Goal: Transaction & Acquisition: Obtain resource

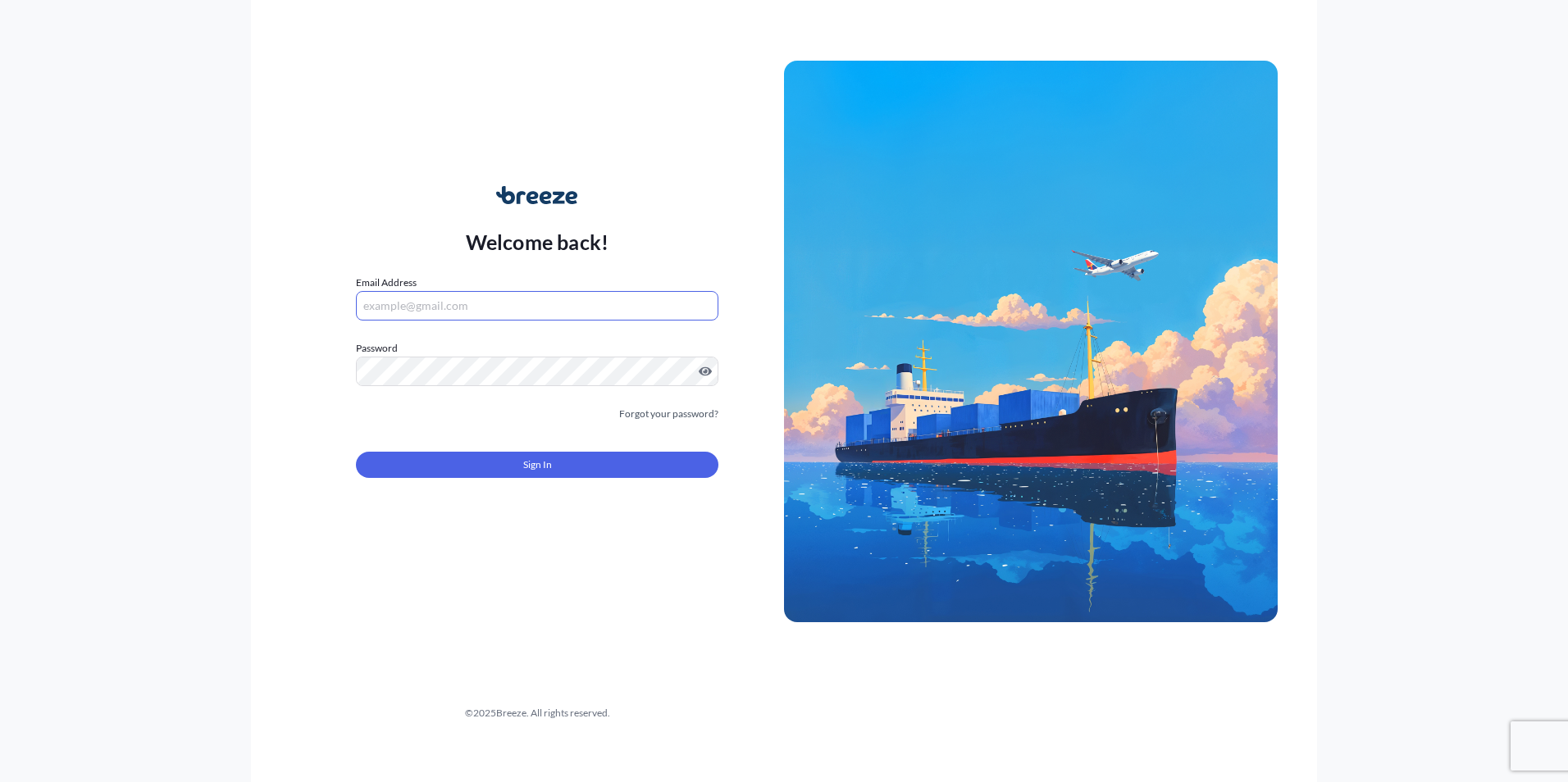
drag, startPoint x: 483, startPoint y: 300, endPoint x: 472, endPoint y: 307, distance: 13.0
click at [476, 304] on input "Email Address" at bounding box center [537, 305] width 362 height 29
paste input "[PERSON_NAME][EMAIL_ADDRESS][DOMAIN_NAME]"
type input "[PERSON_NAME][EMAIL_ADDRESS][DOMAIN_NAME]"
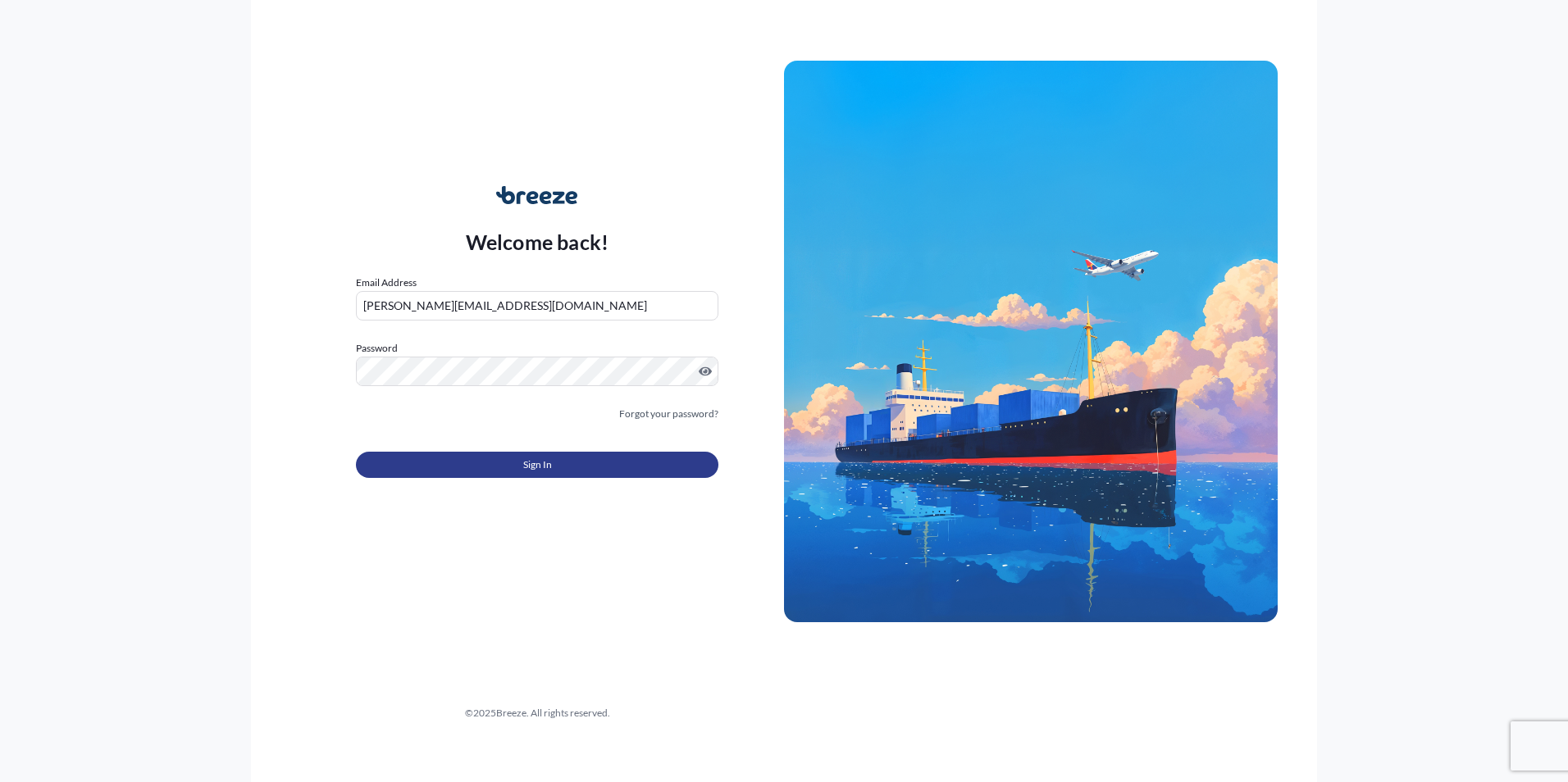
click at [552, 456] on button "Sign In" at bounding box center [537, 465] width 362 height 26
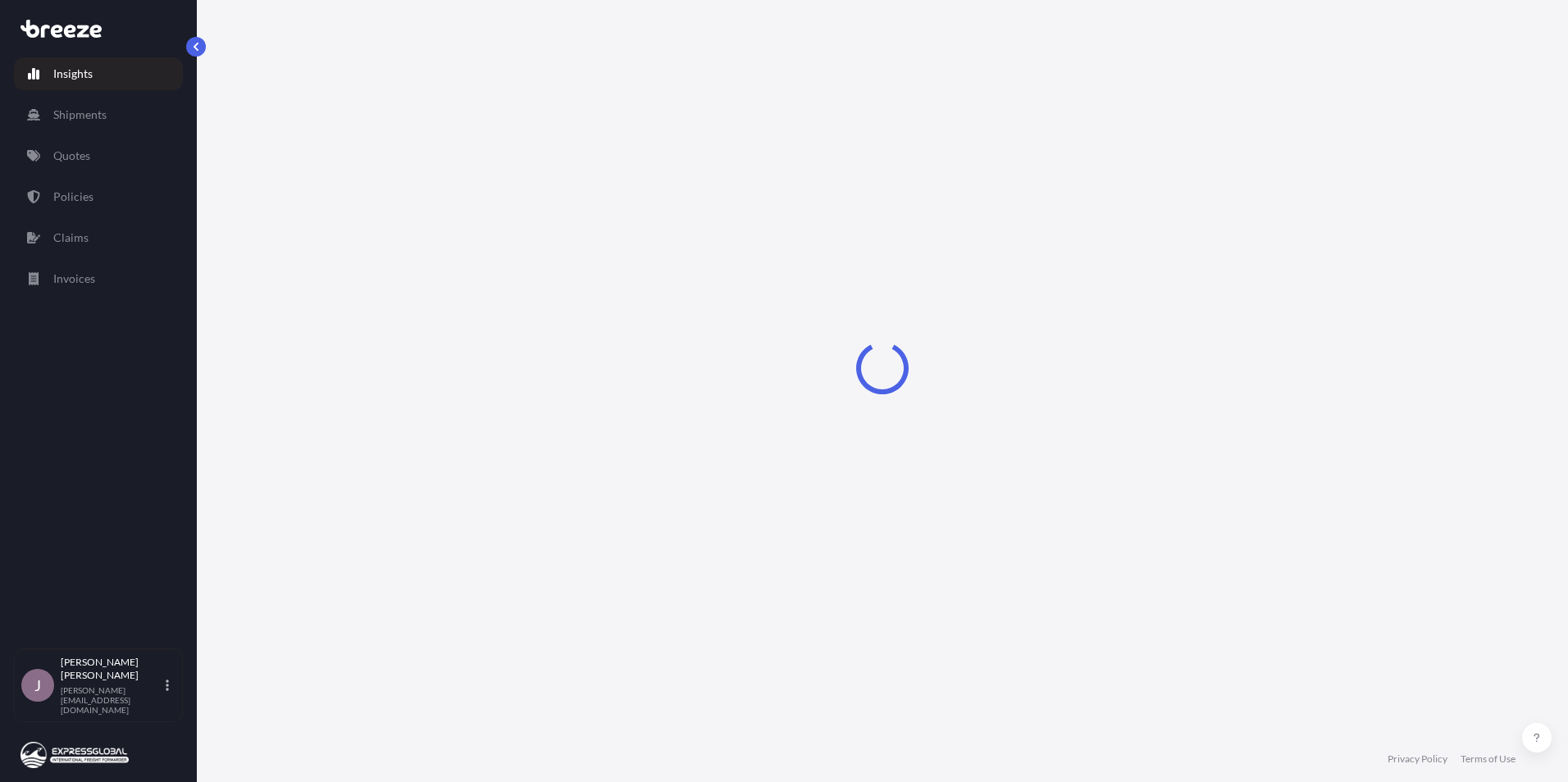
select select "2025"
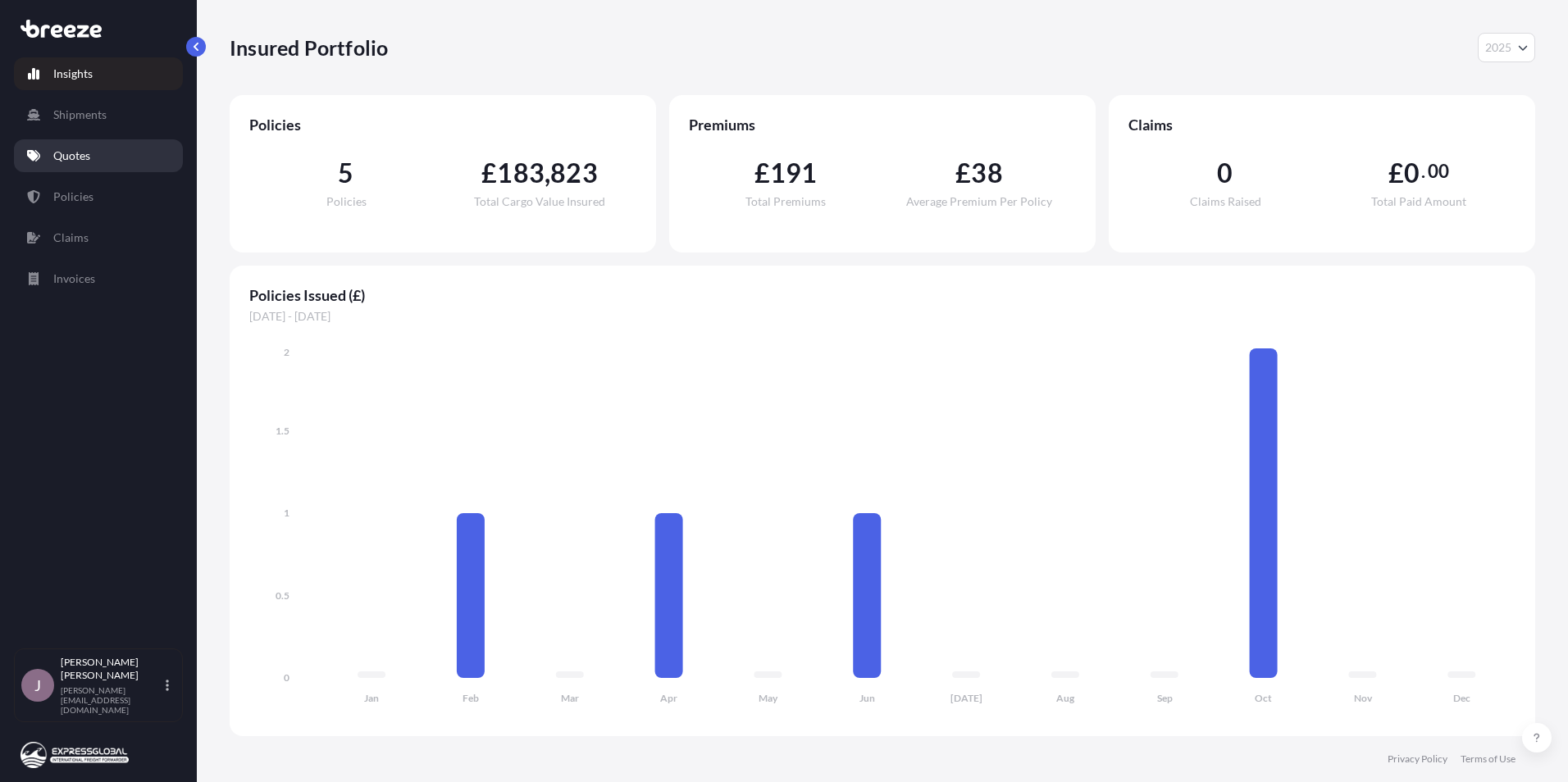
click at [95, 150] on link "Quotes" at bounding box center [98, 155] width 169 height 33
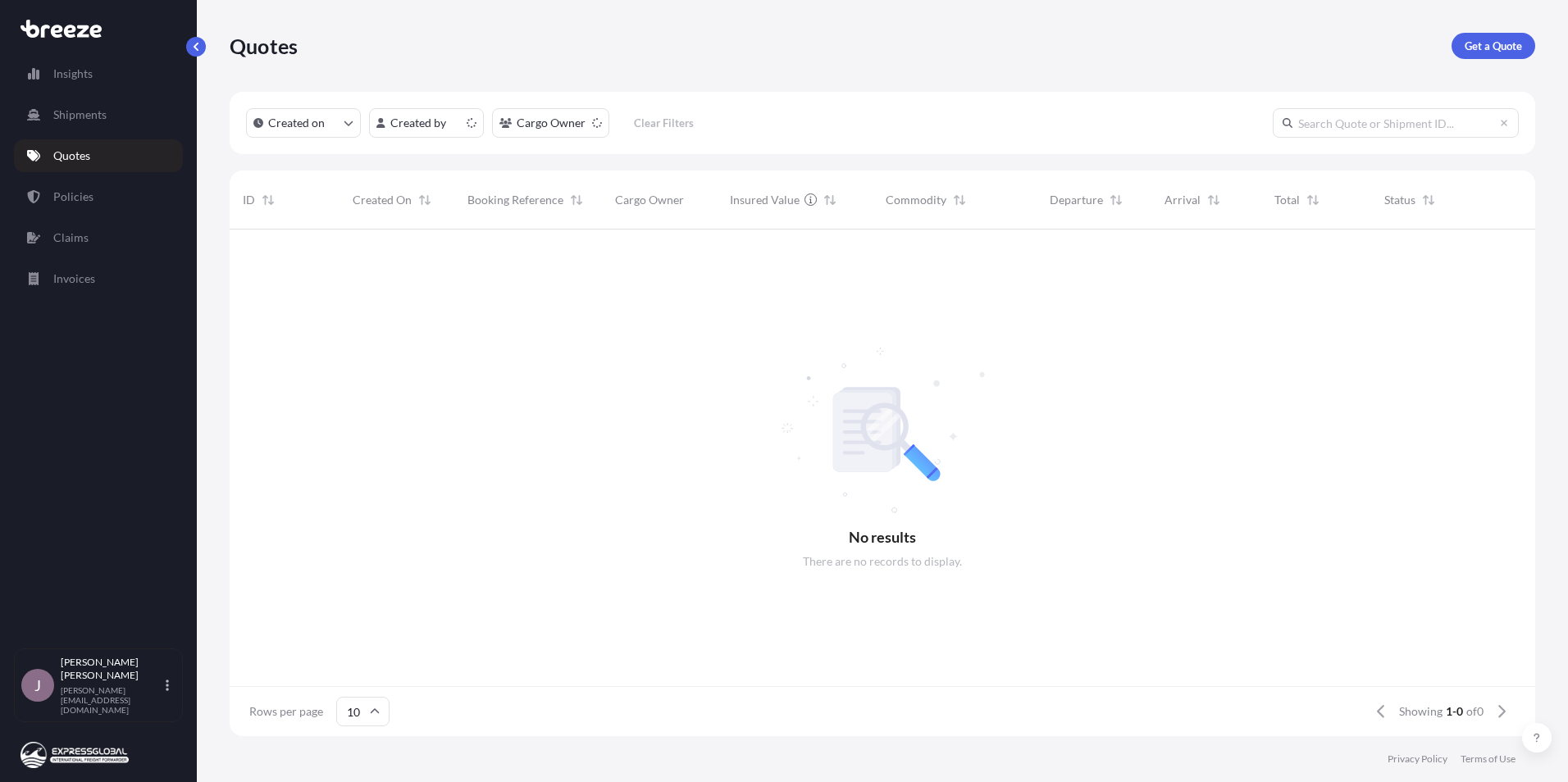
scroll to position [13, 13]
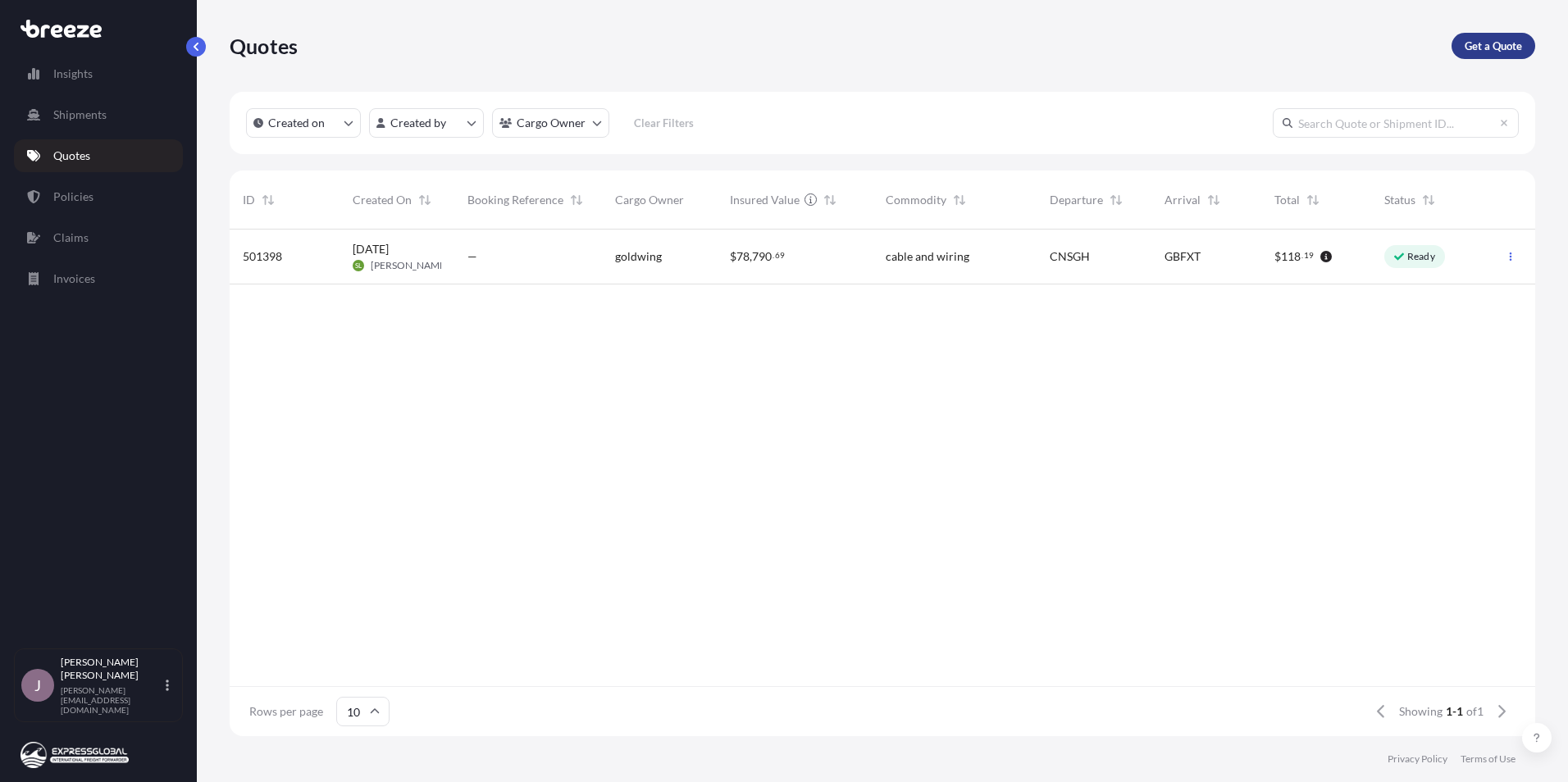
click at [1499, 54] on p "Get a Quote" at bounding box center [1493, 45] width 57 height 16
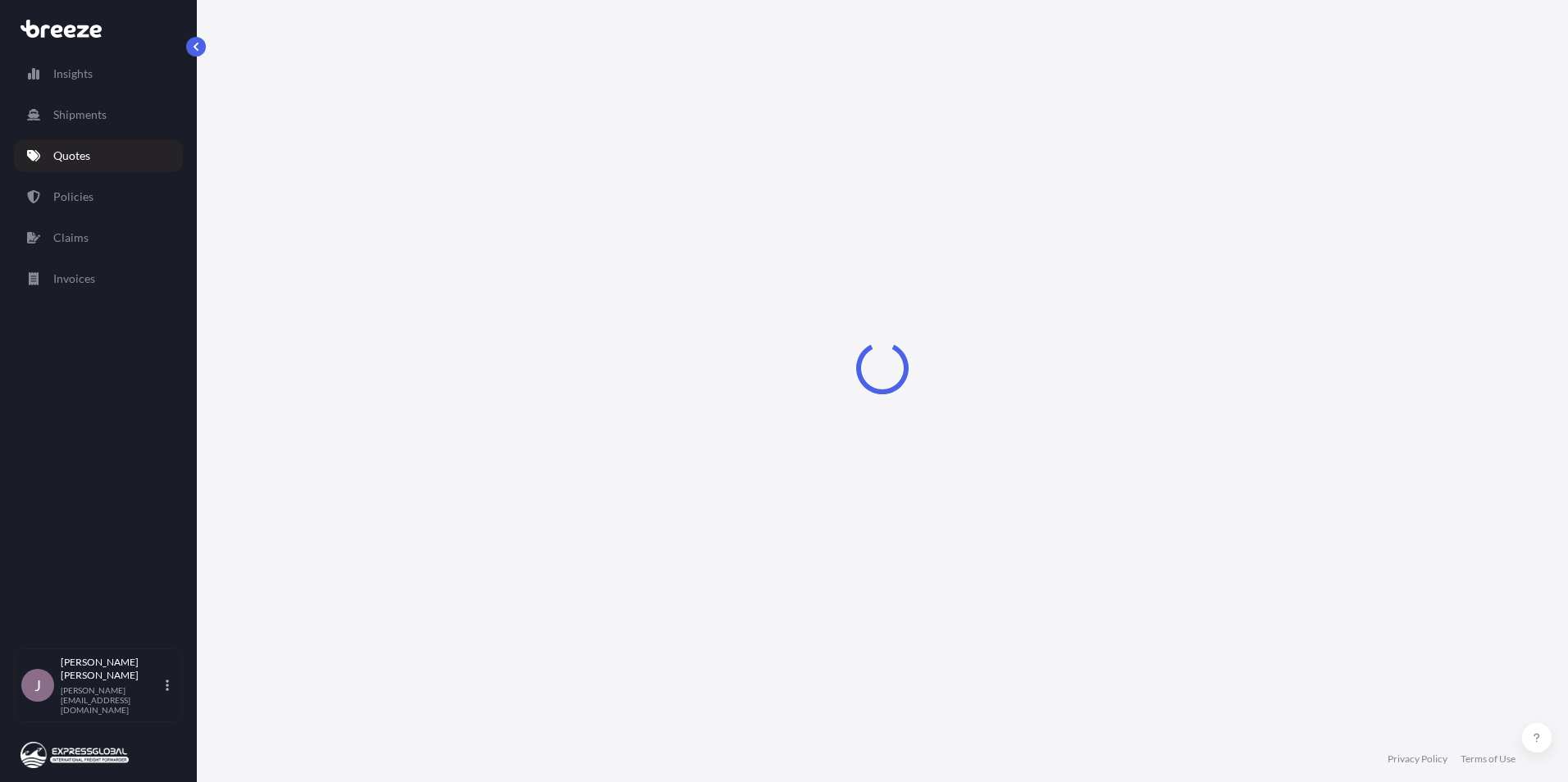
select select "Sea"
select select "1"
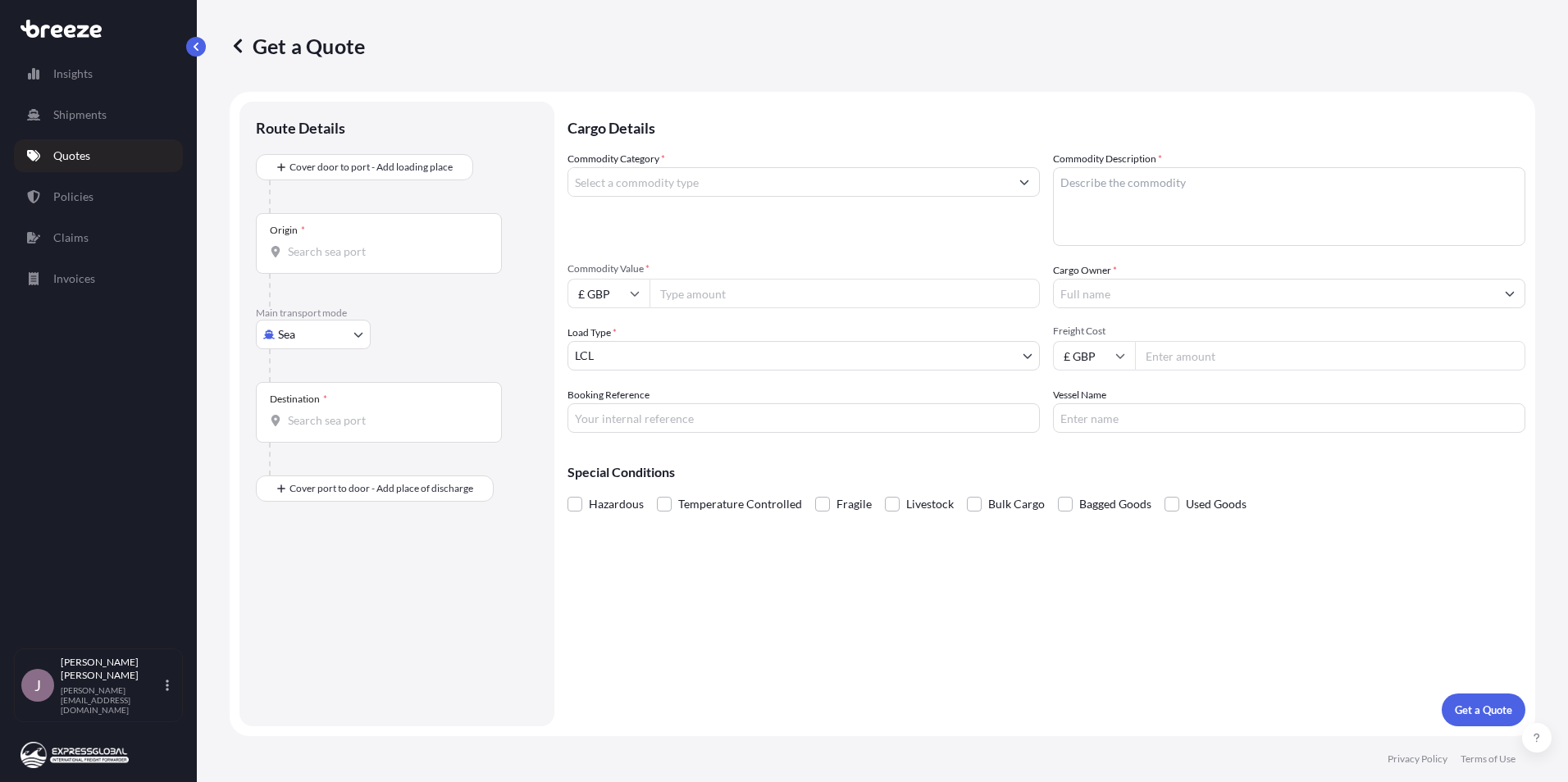
click at [359, 252] on input "Origin *" at bounding box center [384, 251] width 194 height 16
click at [349, 365] on div at bounding box center [404, 366] width 269 height 33
click at [320, 337] on body "Insights Shipments Quotes Policies Claims Invoices J [PERSON_NAME] [PERSON_NAME…" at bounding box center [784, 391] width 1568 height 782
click at [308, 438] on span "Road" at bounding box center [300, 436] width 26 height 16
select select "Road"
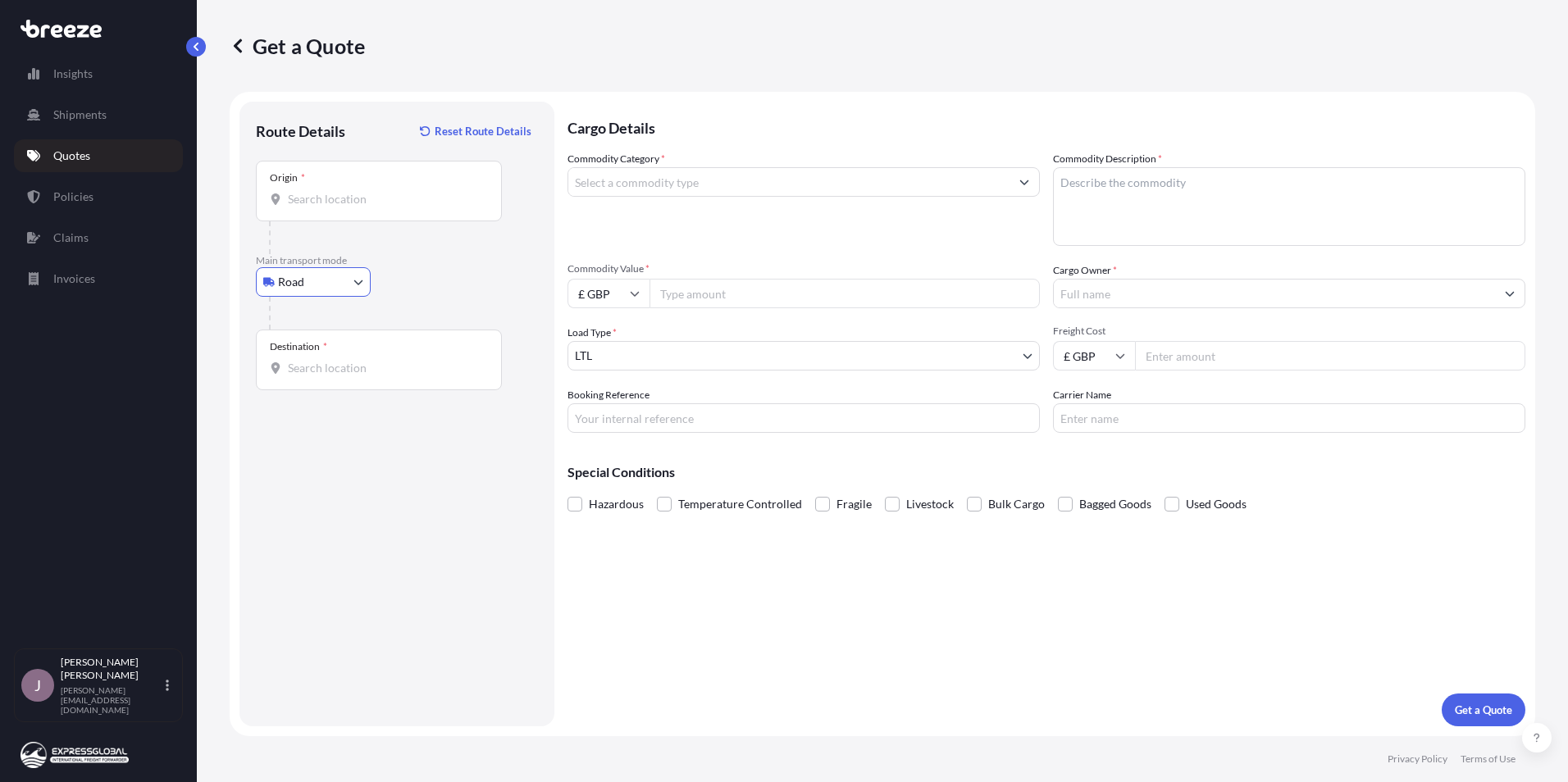
click at [367, 198] on input "Origin *" at bounding box center [384, 199] width 194 height 16
click at [309, 196] on input "Origin * Please select an origin" at bounding box center [384, 199] width 194 height 16
paste input "Minworth"
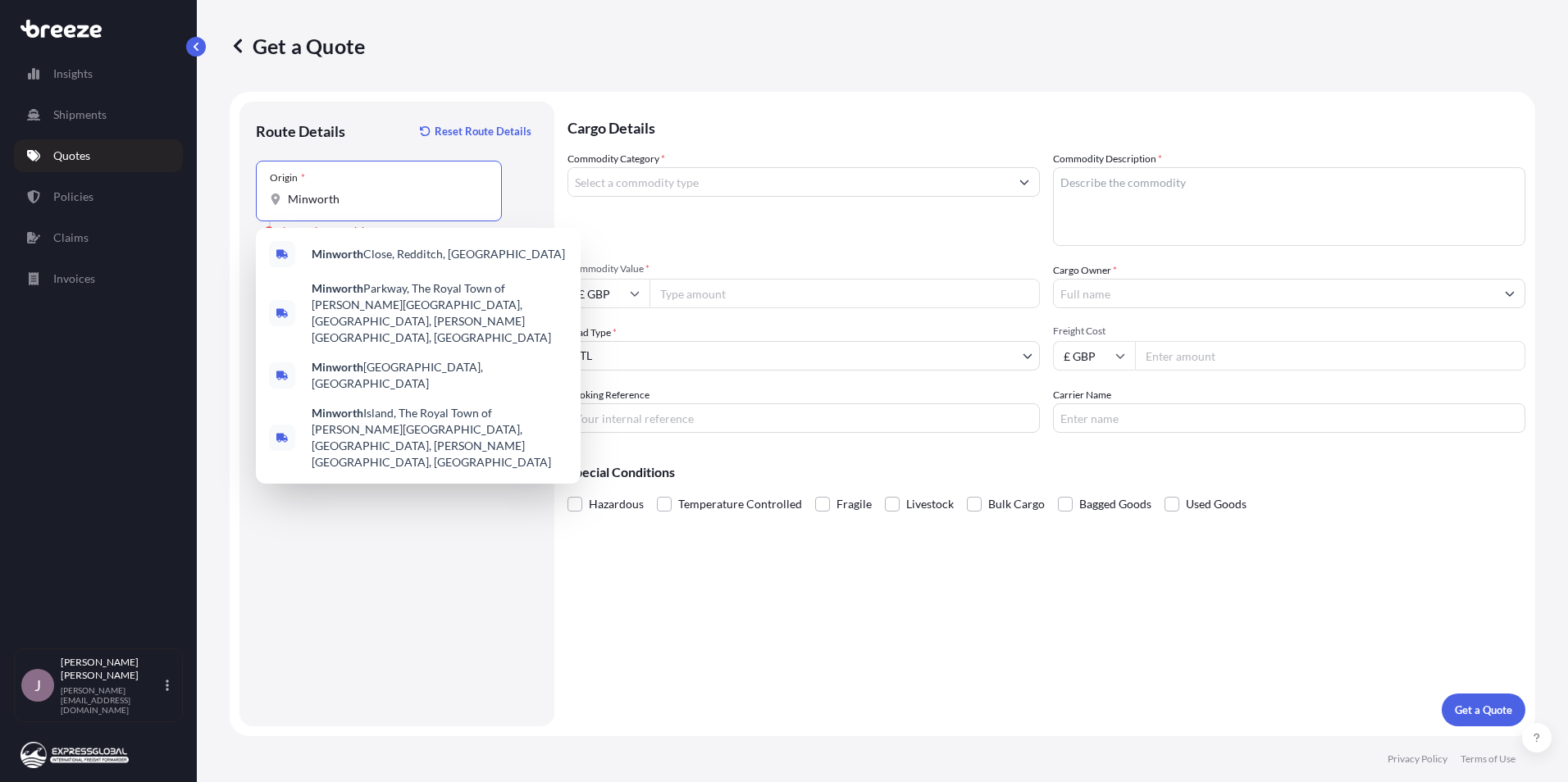
drag, startPoint x: 345, startPoint y: 204, endPoint x: 328, endPoint y: 204, distance: 17.0
click at [328, 204] on input "Minworth" at bounding box center [384, 199] width 194 height 16
click at [350, 200] on input "Minworth" at bounding box center [384, 199] width 194 height 16
drag, startPoint x: 350, startPoint y: 200, endPoint x: 310, endPoint y: 203, distance: 40.1
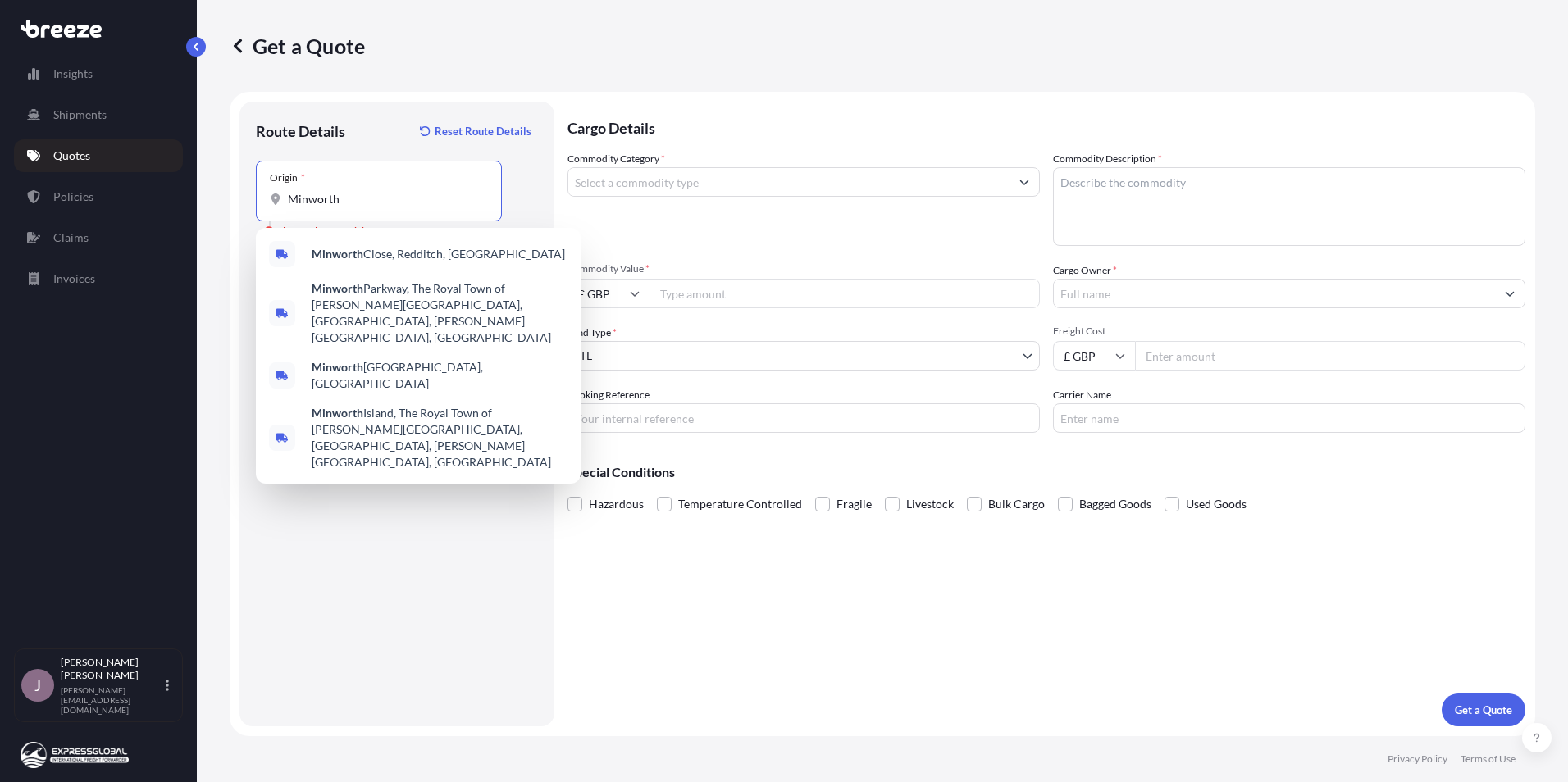
click at [310, 203] on input "Minworth" at bounding box center [384, 199] width 194 height 16
paste input "[STREET_ADDRESS]"
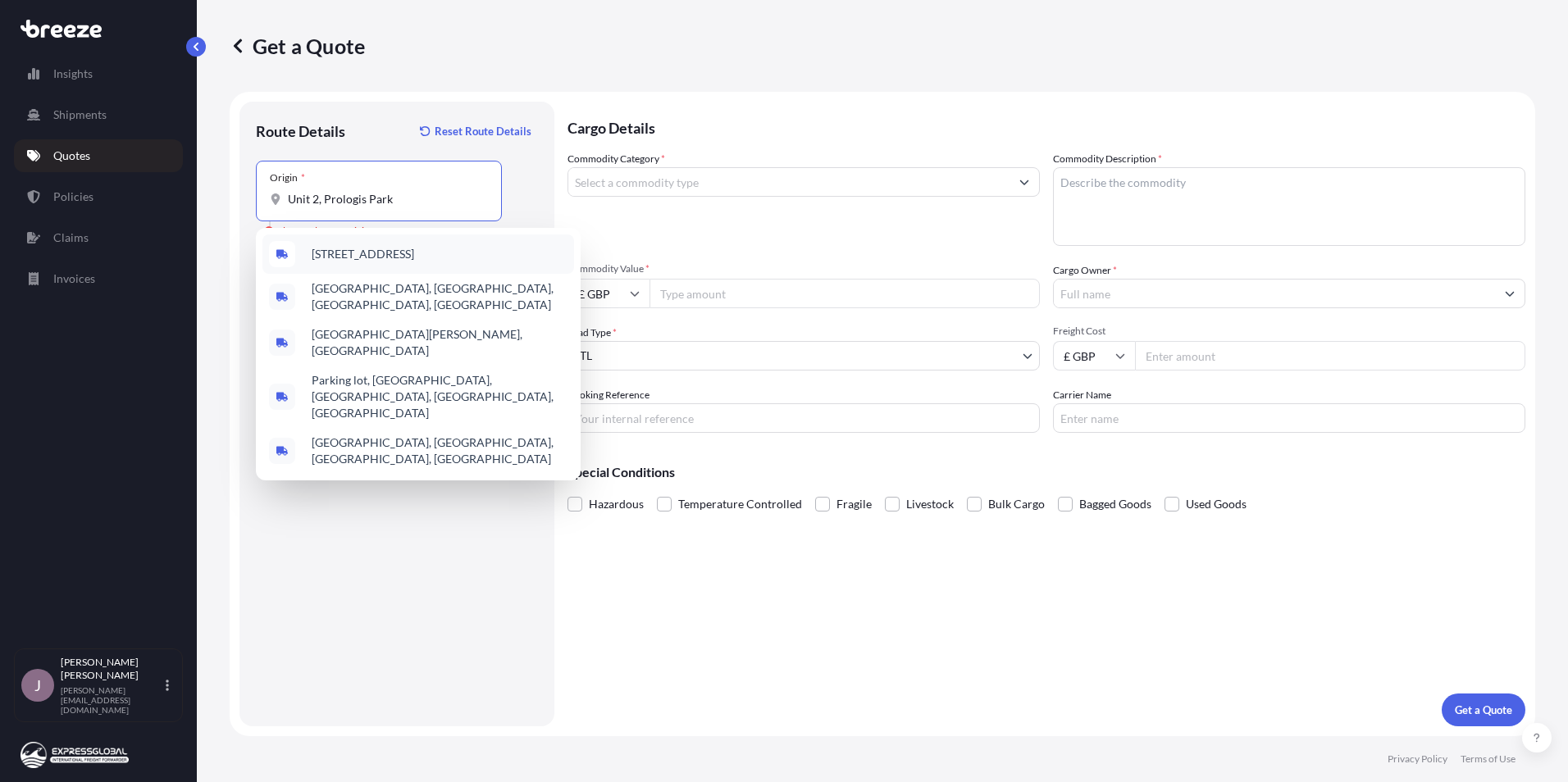
drag, startPoint x: 386, startPoint y: 199, endPoint x: 326, endPoint y: 198, distance: 60.0
click at [306, 201] on input "Unit 2, Prologis Park" at bounding box center [384, 199] width 194 height 16
drag, startPoint x: 403, startPoint y: 200, endPoint x: 266, endPoint y: 218, distance: 138.2
click at [269, 200] on div "Unit 2, Prologis Park" at bounding box center [378, 199] width 219 height 16
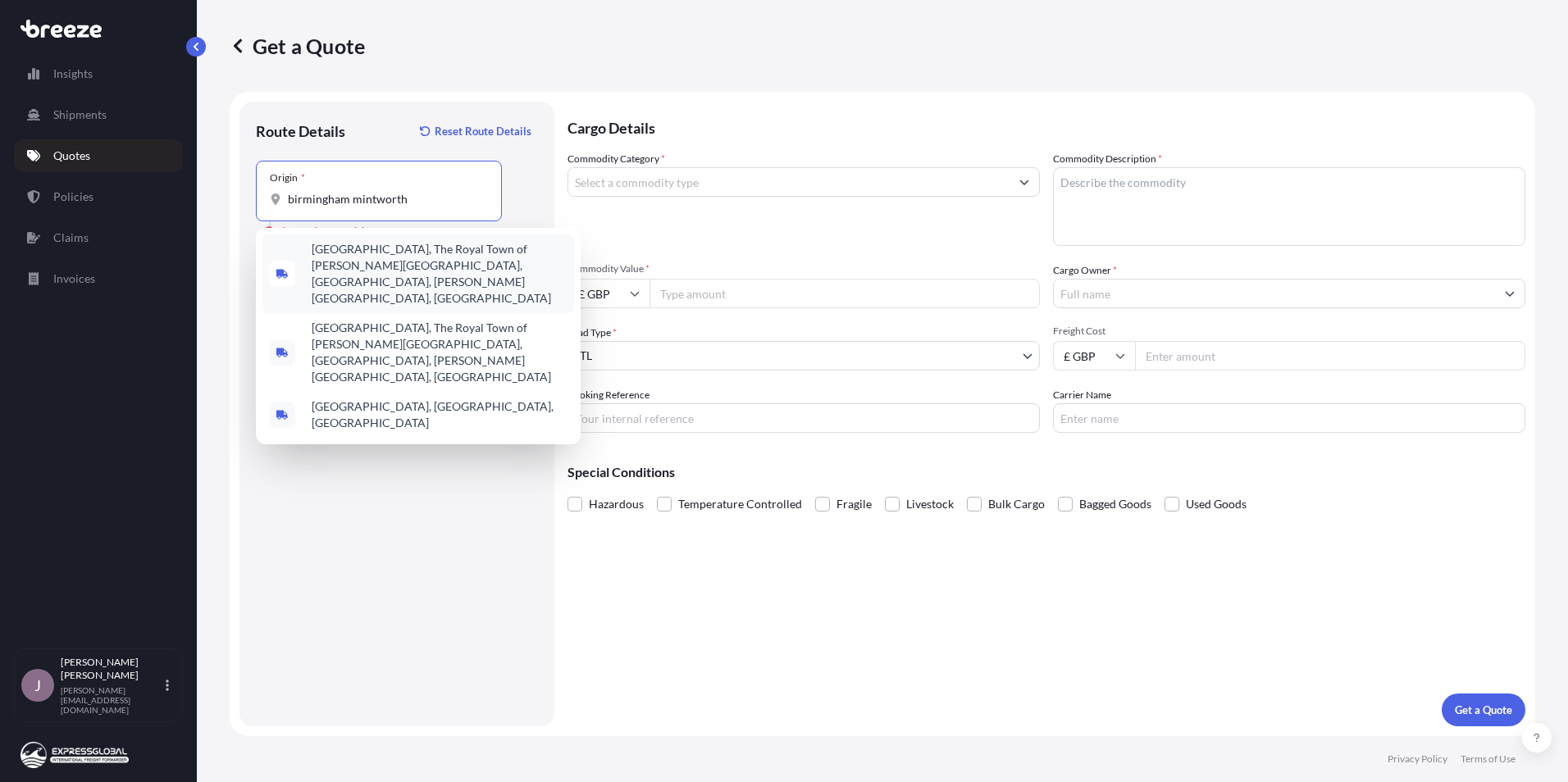
drag, startPoint x: 423, startPoint y: 194, endPoint x: 245, endPoint y: 198, distance: 178.0
click at [244, 199] on div "Route Details Reset Route Details Place of loading Road Road Rail Origin * [GEO…" at bounding box center [396, 414] width 315 height 625
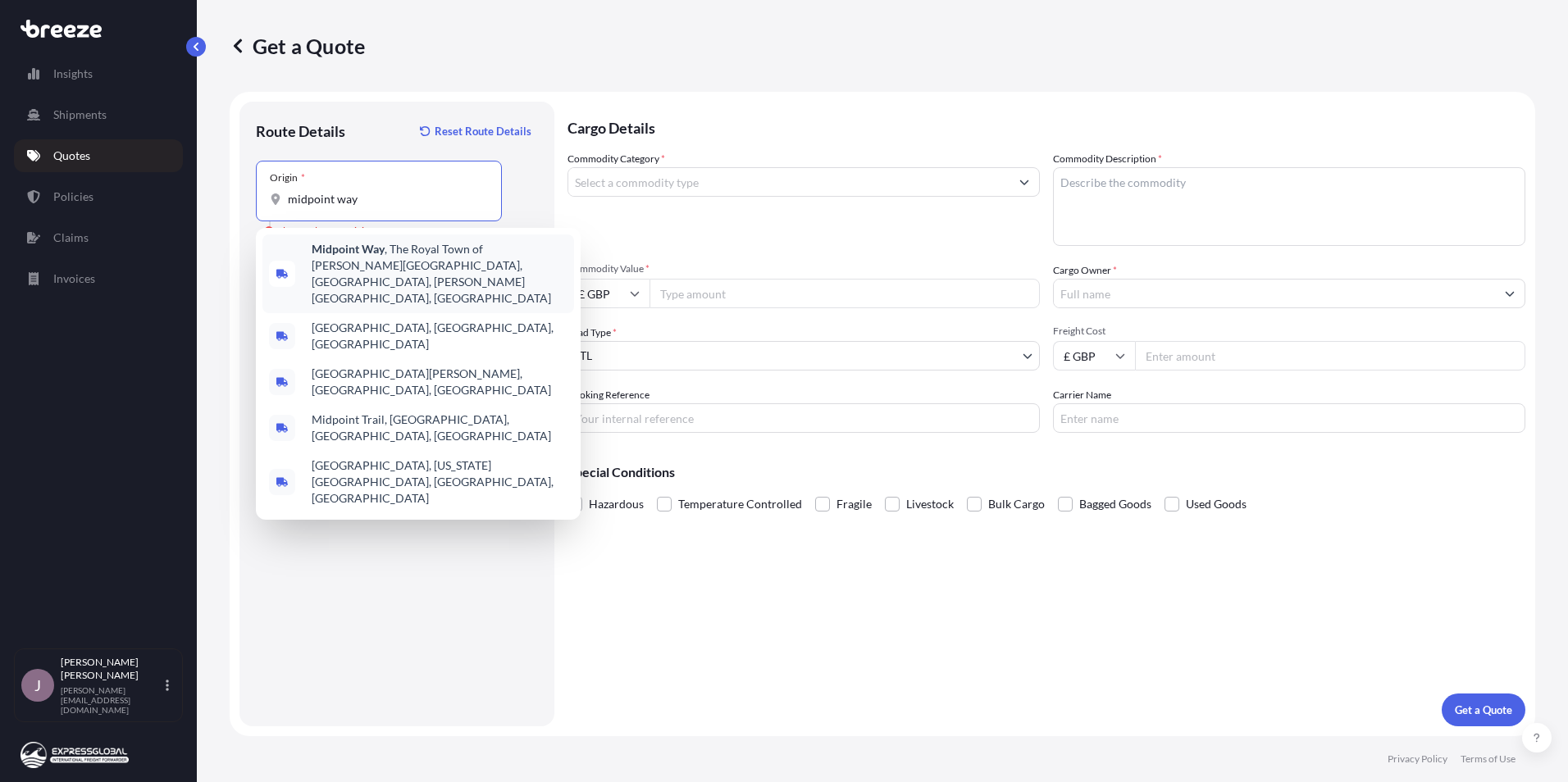
click at [430, 253] on span "[GEOGRAPHIC_DATA] , The Royal Town of [PERSON_NAME][GEOGRAPHIC_DATA], [GEOGRAPH…" at bounding box center [439, 274] width 256 height 66
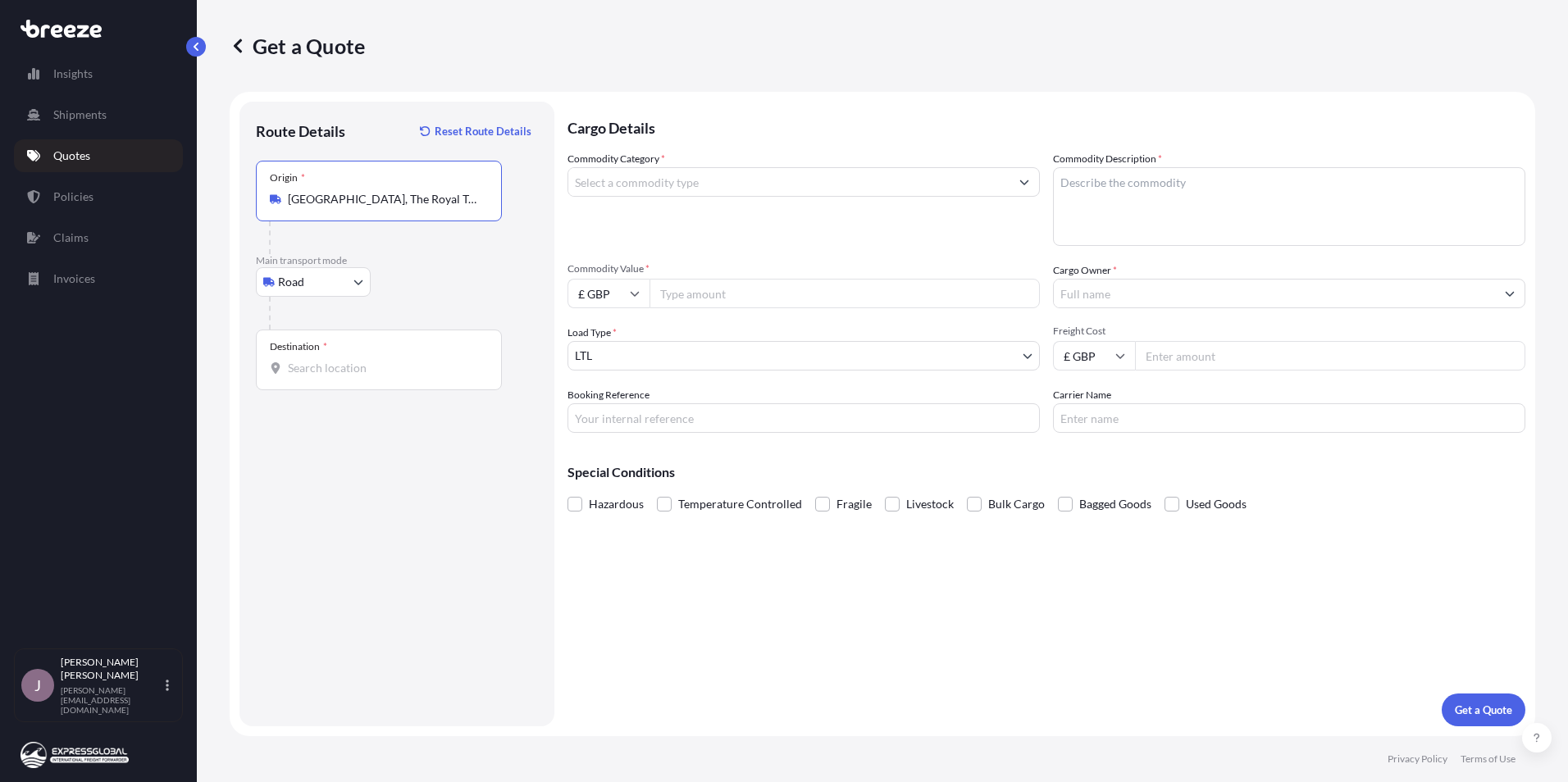
type input "[GEOGRAPHIC_DATA], The Royal Town of [PERSON_NAME][GEOGRAPHIC_DATA], [GEOGRAPHI…"
click at [365, 368] on input "Destination *" at bounding box center [384, 368] width 194 height 16
click at [361, 375] on input "Destination * Please select a destination" at bounding box center [384, 368] width 194 height 16
paste input "07630 [PERSON_NAME]"
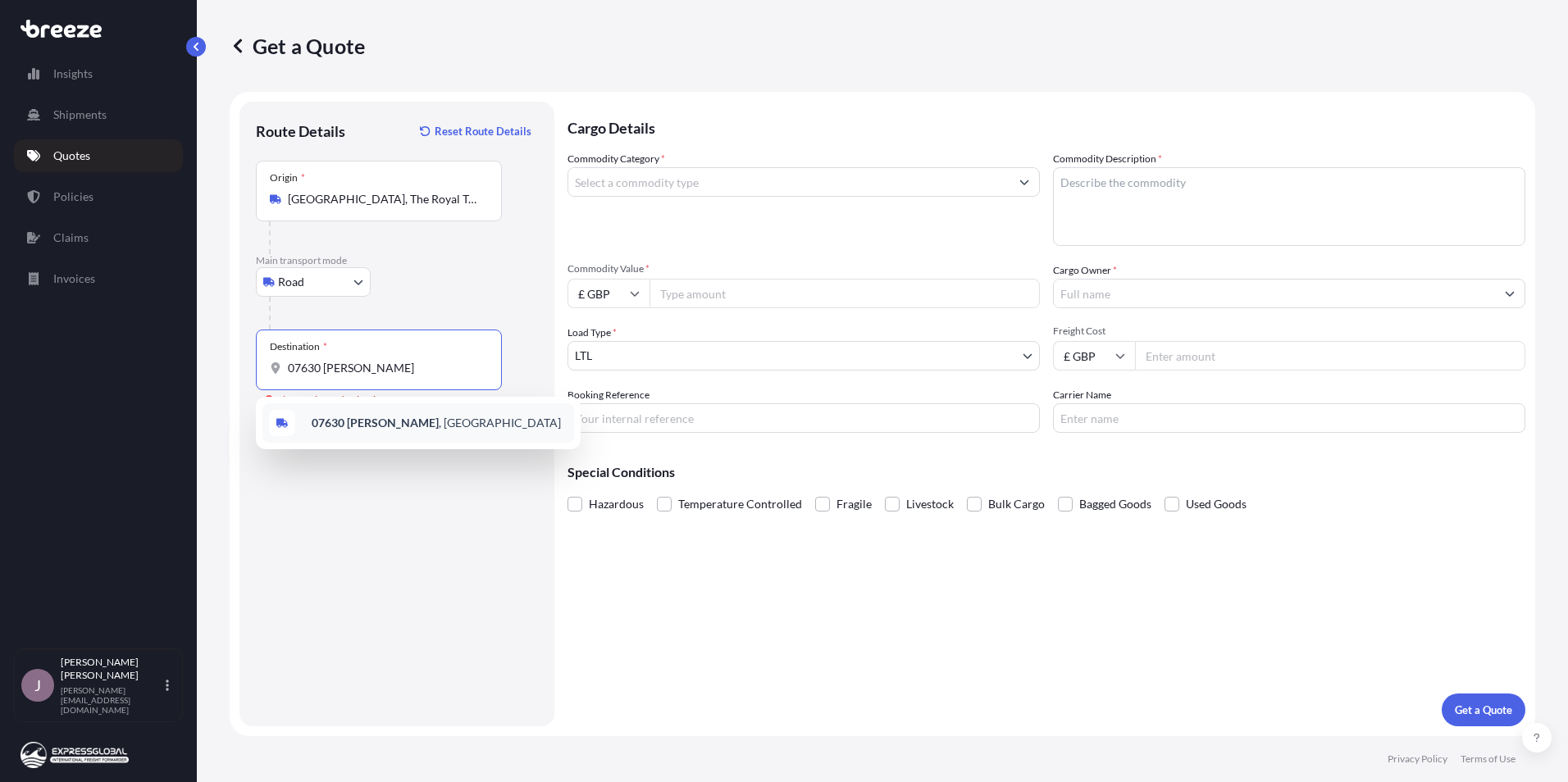
click at [384, 425] on b "07630 [PERSON_NAME]" at bounding box center [375, 423] width 127 height 14
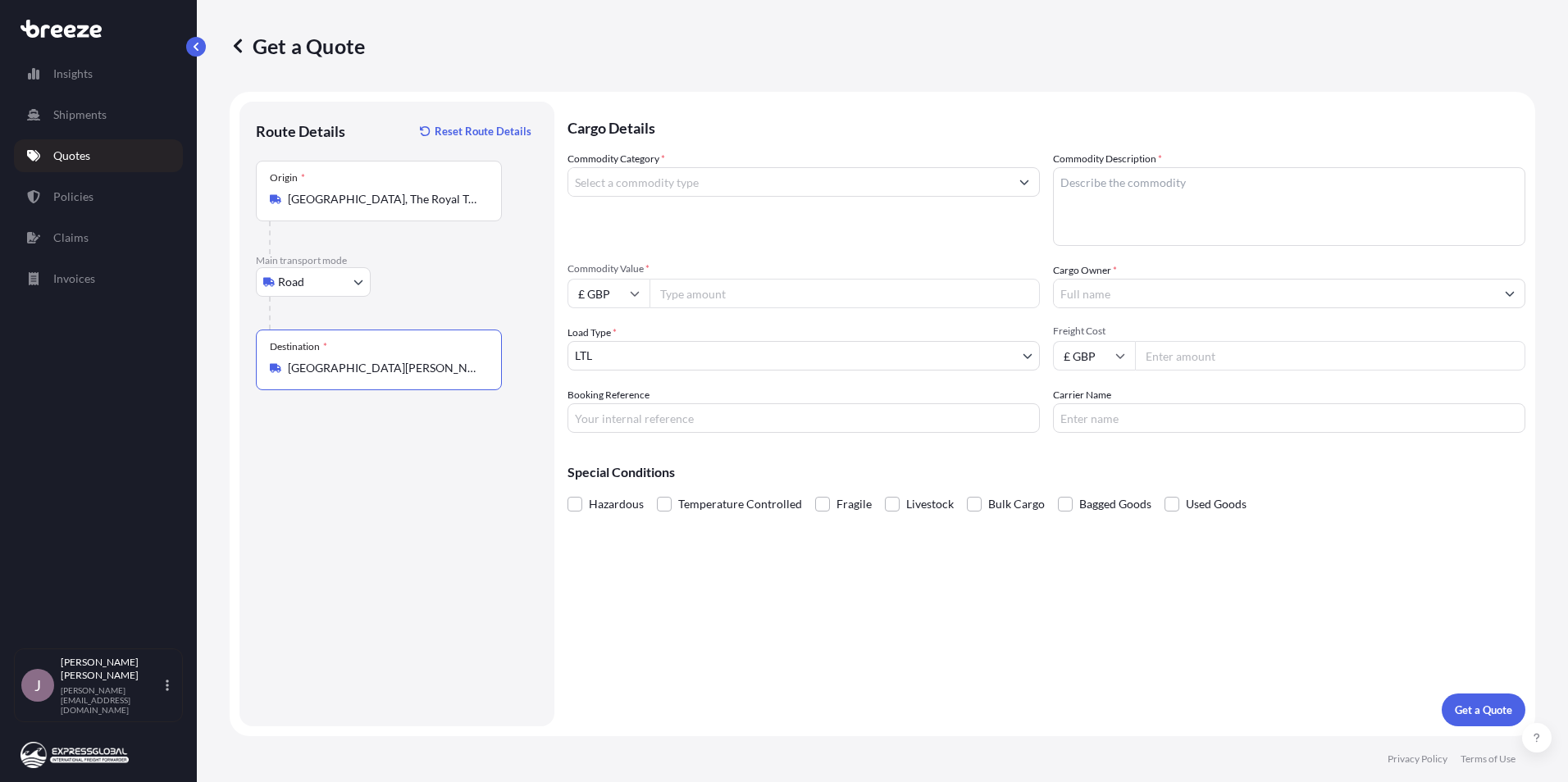
type input "[GEOGRAPHIC_DATA][PERSON_NAME], [GEOGRAPHIC_DATA]"
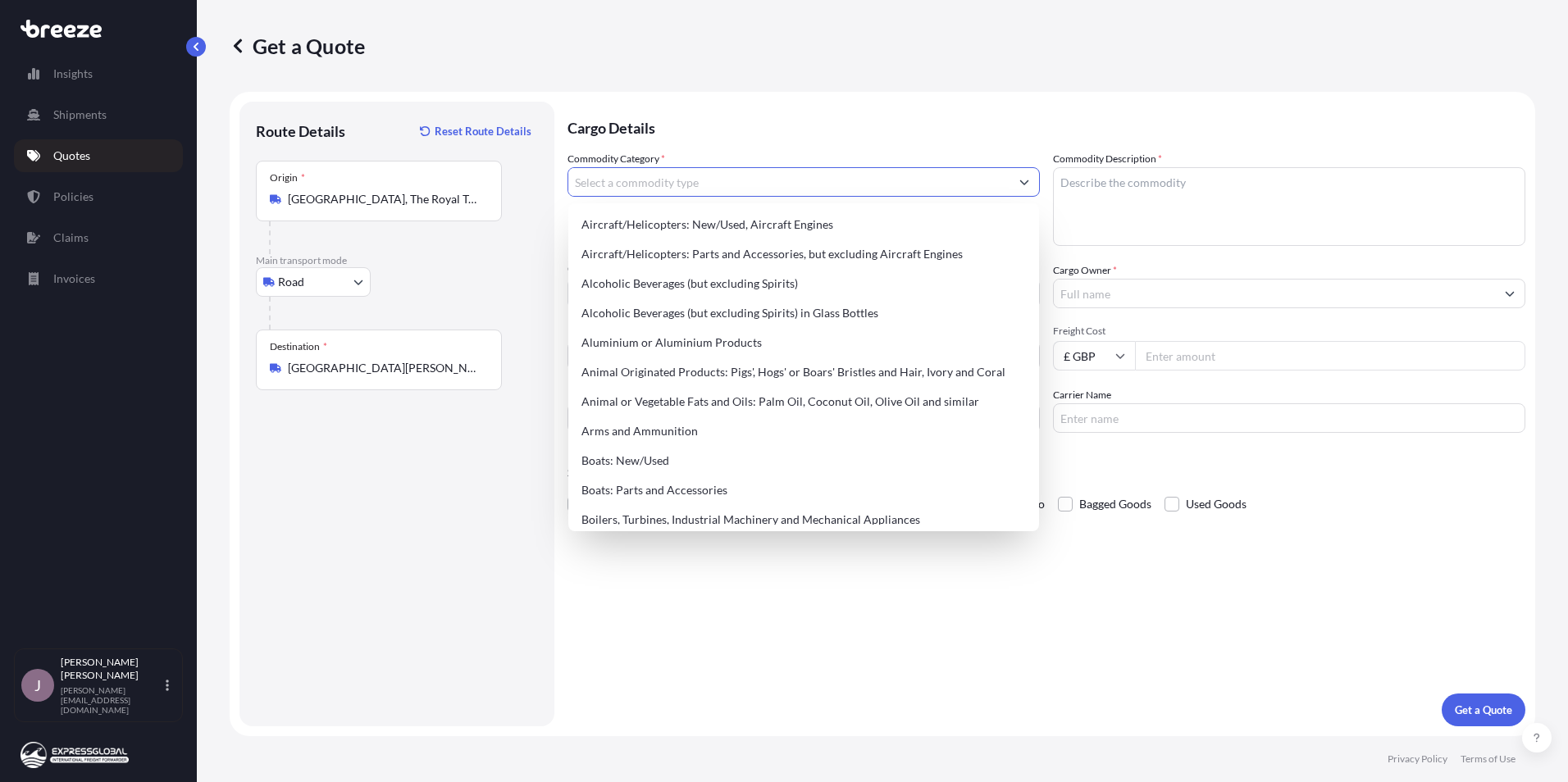
click at [647, 183] on input "Commodity Category *" at bounding box center [788, 182] width 442 height 29
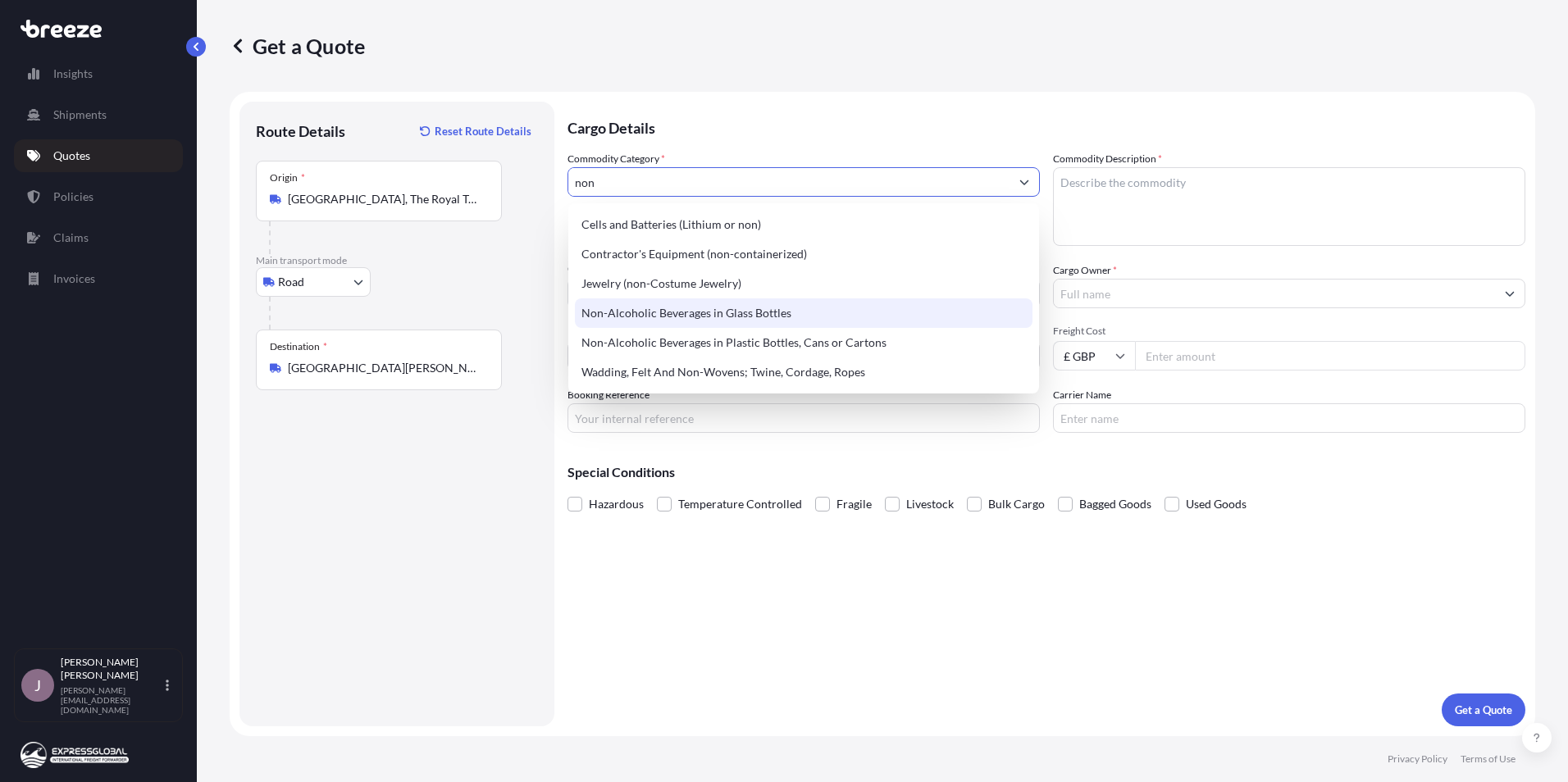
click at [744, 319] on div "Non-Alcoholic Beverages in Glass Bottles" at bounding box center [803, 313] width 458 height 29
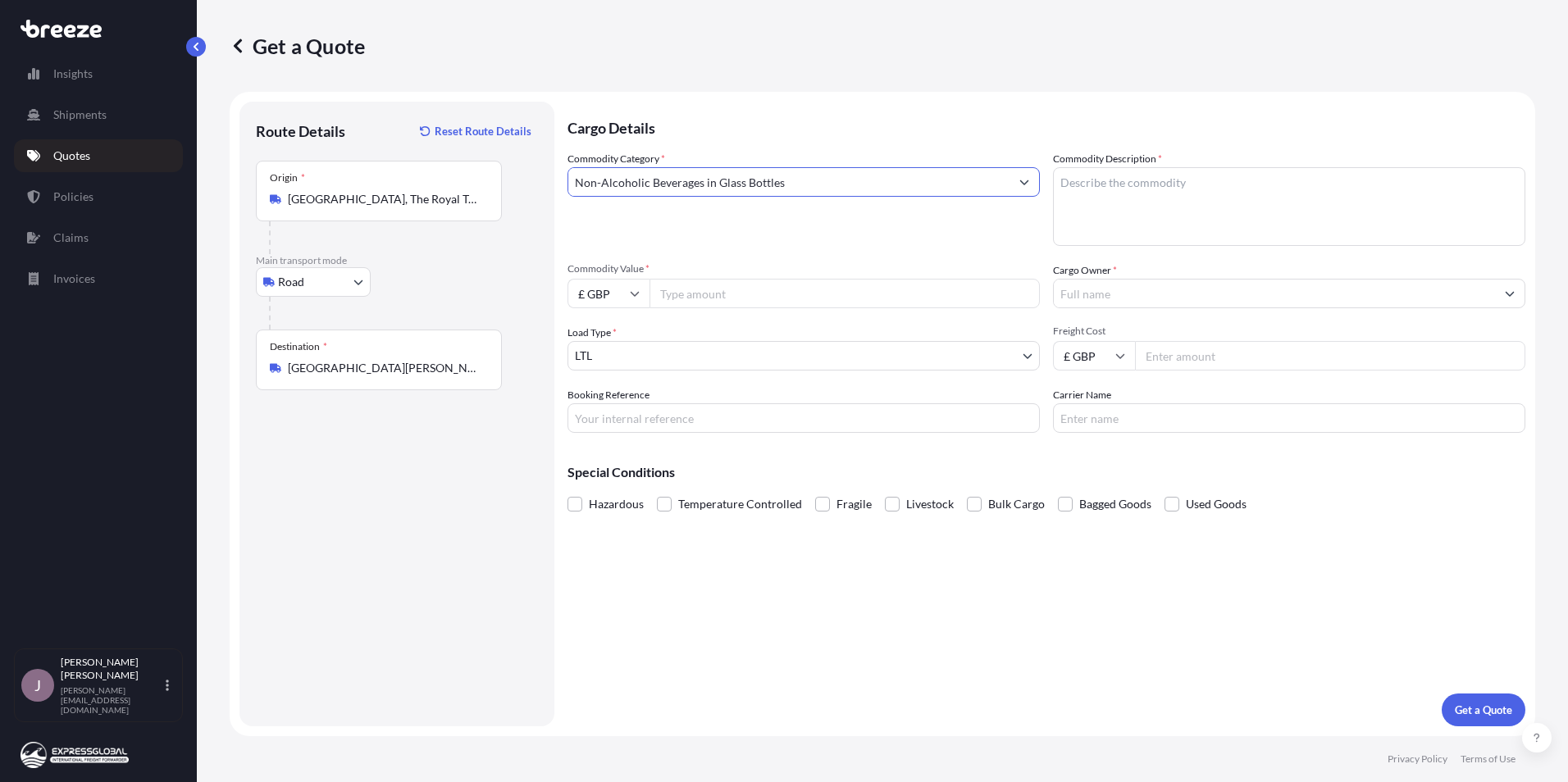
type input "Non-Alcoholic Beverages in Glass Bottles"
click at [706, 298] on input "Commodity Value *" at bounding box center [845, 293] width 391 height 29
click at [1124, 195] on textarea "Commodity Description *" at bounding box center [1289, 207] width 473 height 78
type textarea "Sparkling Tea"
drag, startPoint x: 701, startPoint y: 284, endPoint x: 503, endPoint y: 325, distance: 202.2
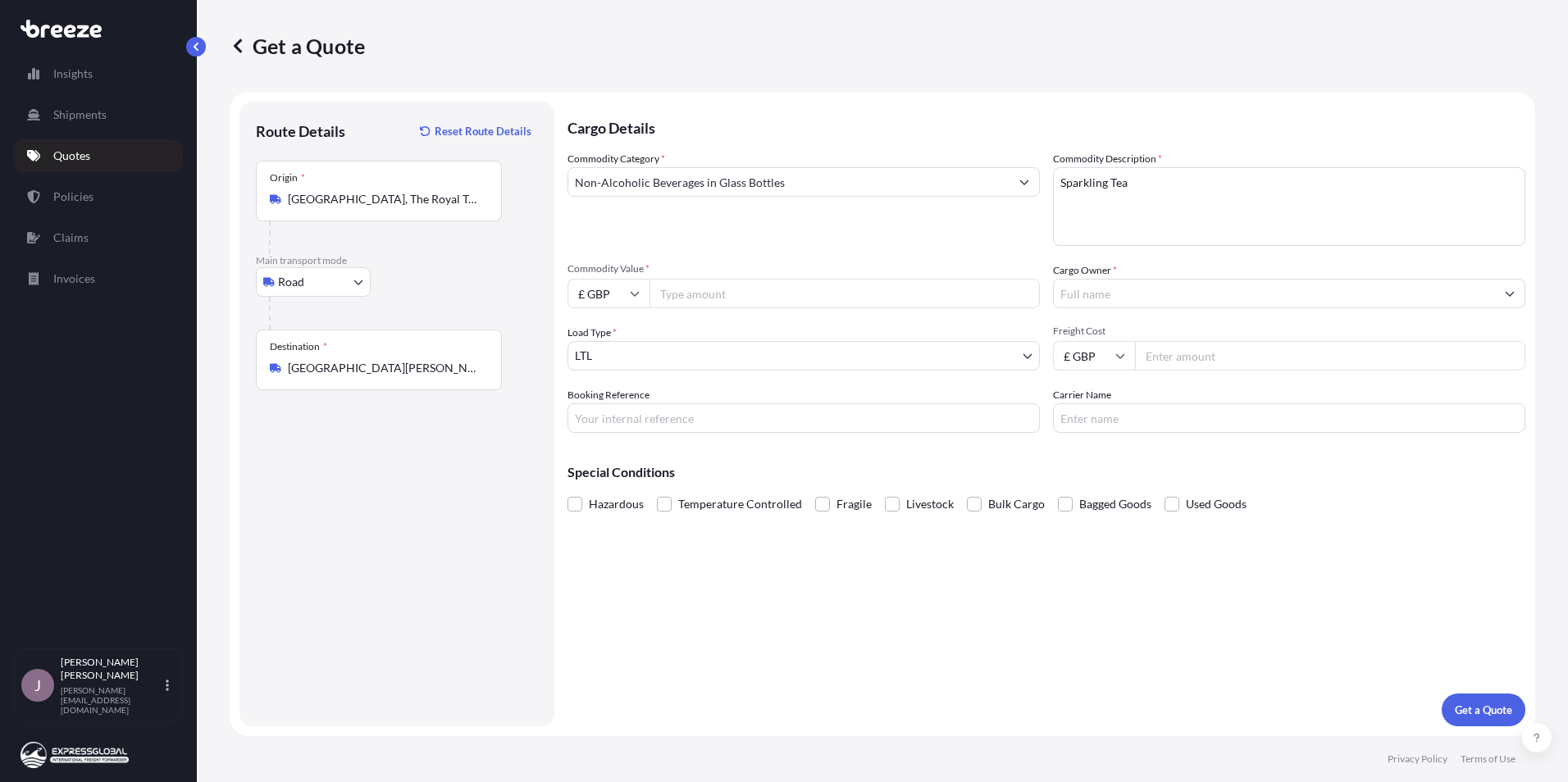
click at [701, 285] on input "Commodity Value *" at bounding box center [845, 293] width 391 height 29
type input "5500"
click at [590, 292] on input "£ GBP" at bounding box center [608, 293] width 82 height 29
click at [605, 342] on div "€ EUR" at bounding box center [608, 338] width 69 height 31
type input "€ EUR"
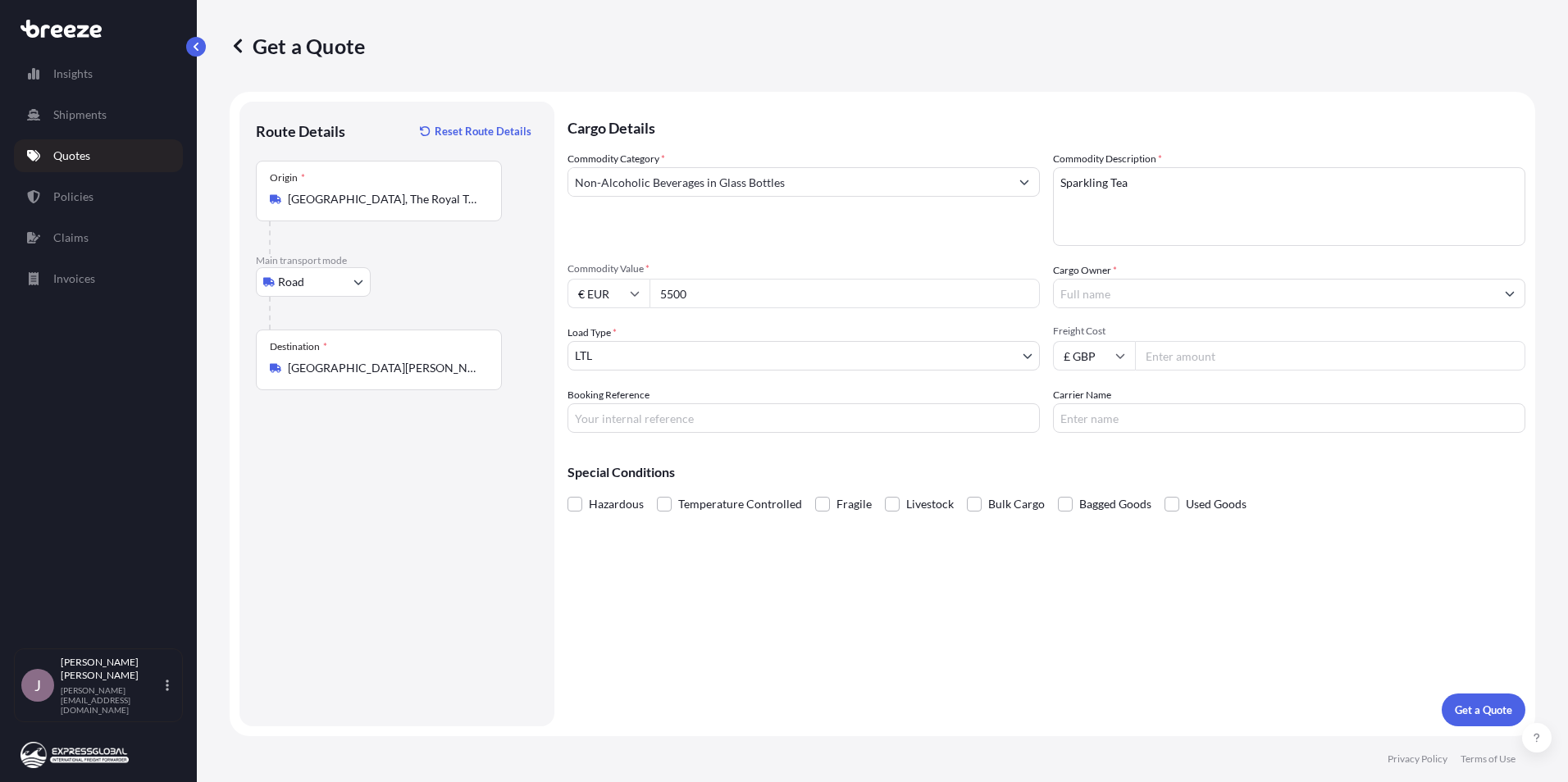
click at [1209, 292] on input "Cargo Owner *" at bounding box center [1274, 293] width 442 height 29
type input "T"
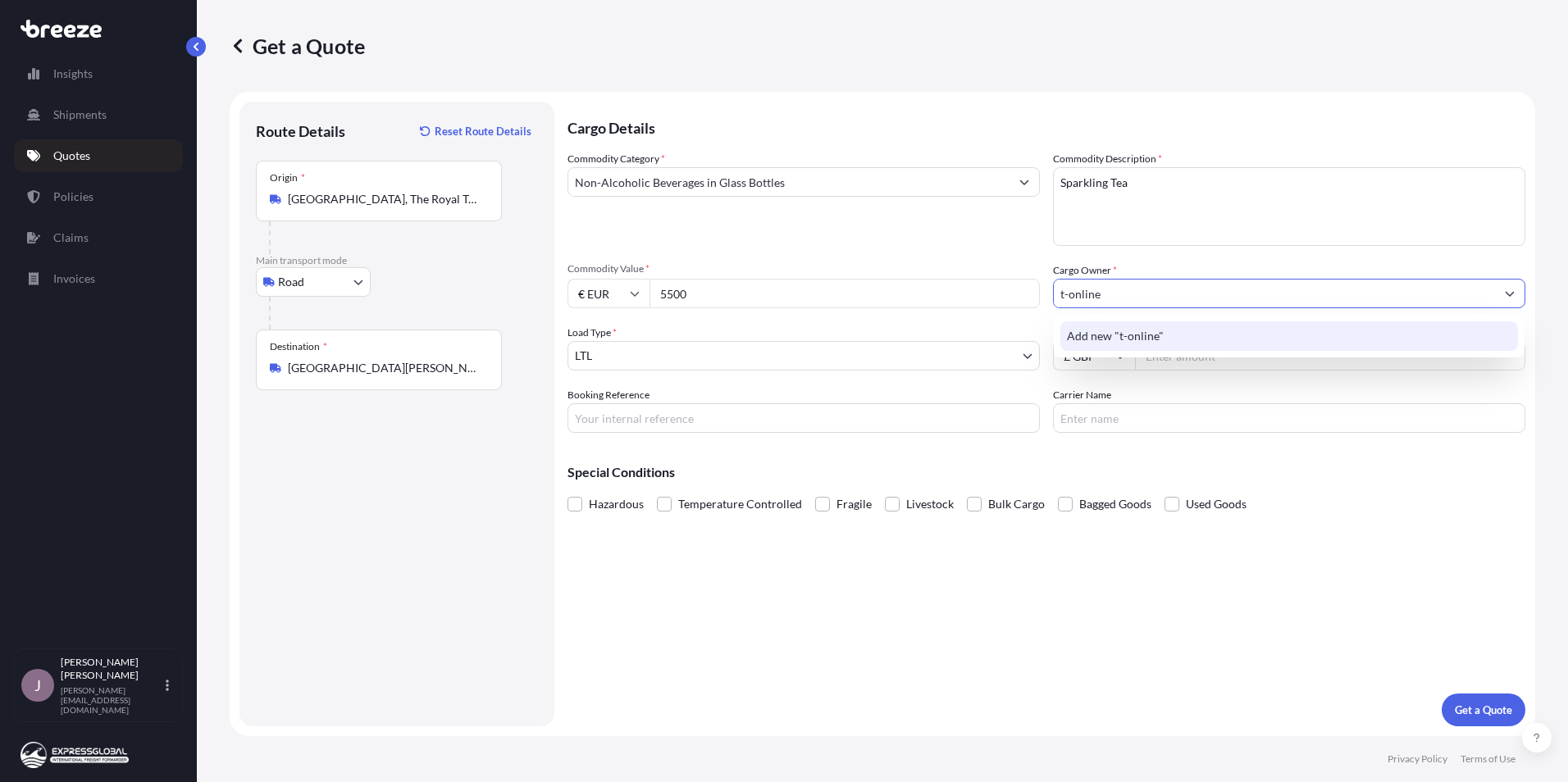
click at [1158, 346] on div "Add new "t-online"" at bounding box center [1289, 335] width 458 height 29
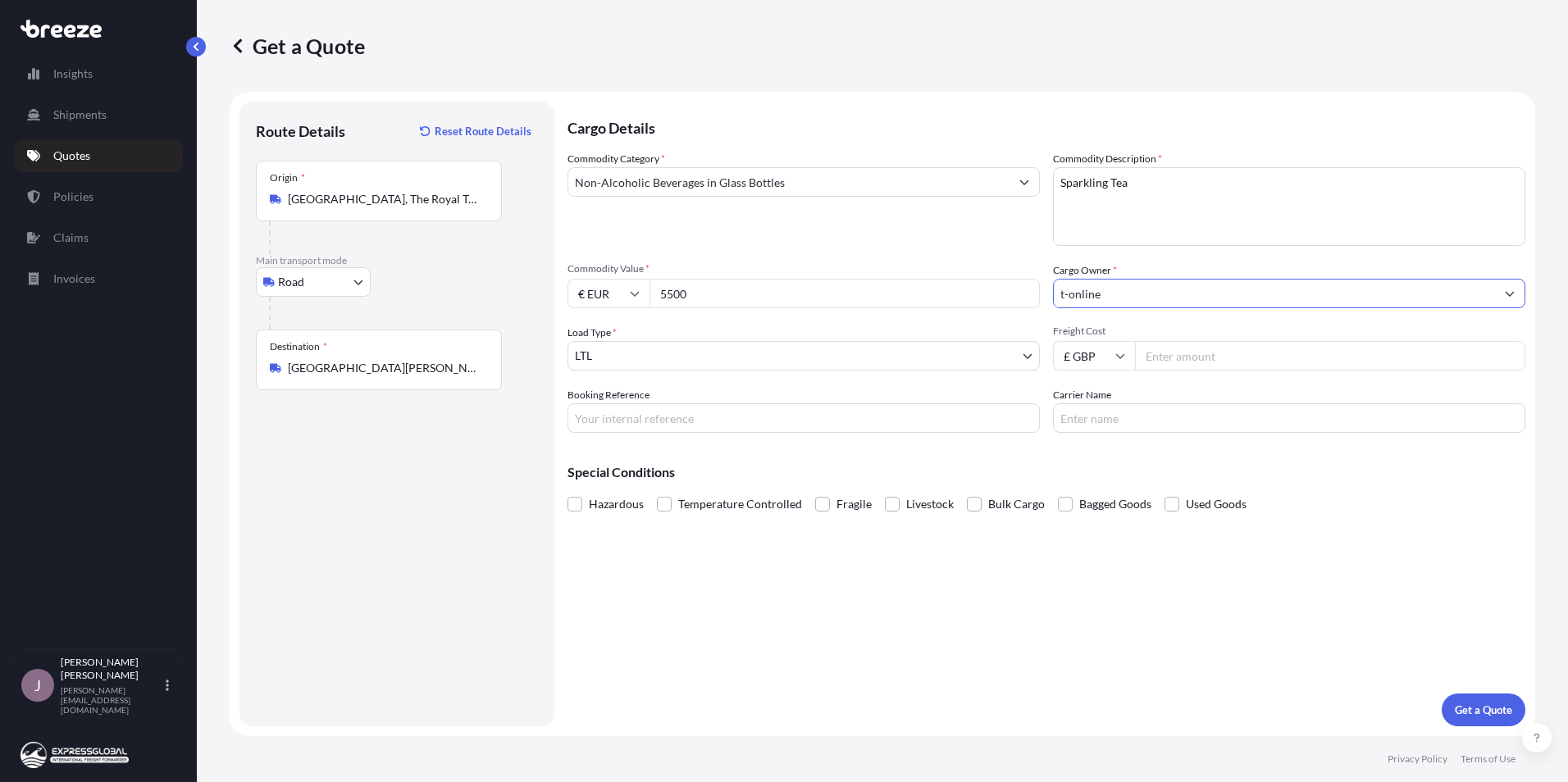
type input "t-online"
click at [691, 350] on body "0 options available. 1 option available. 0 options available. 1 option availabl…" at bounding box center [784, 391] width 1568 height 782
click at [683, 422] on input "Booking Reference" at bounding box center [804, 417] width 473 height 29
click at [756, 417] on input "Booking Reference" at bounding box center [804, 417] width 473 height 29
paste input "AGR510017"
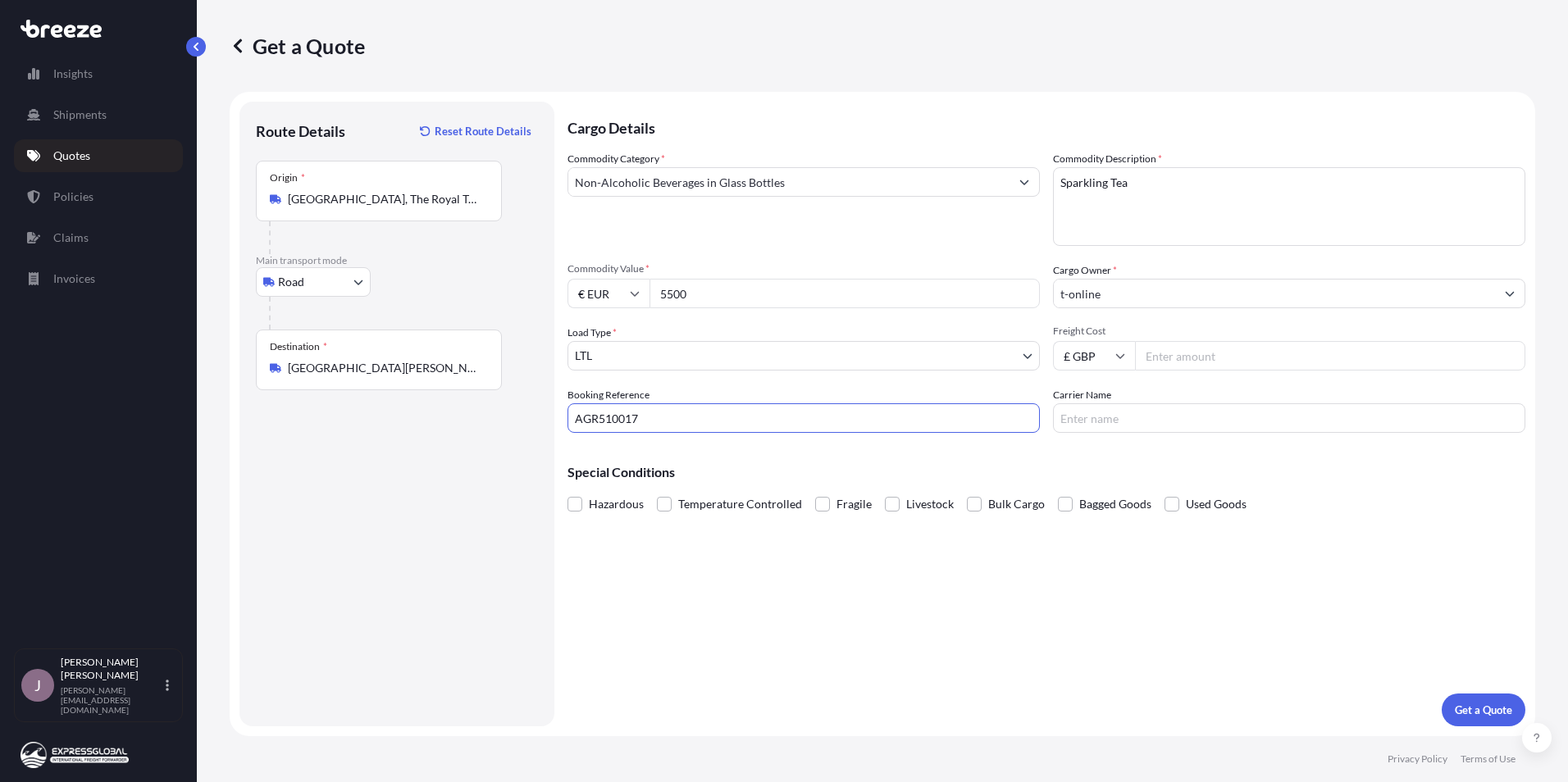
type input "AGR510017"
click at [1207, 357] on input "Freight Cost" at bounding box center [1330, 355] width 391 height 29
click at [1151, 357] on input "Freight Cost" at bounding box center [1330, 355] width 391 height 29
type input "395"
click at [1104, 416] on input "Carrier Name" at bounding box center [1289, 417] width 473 height 29
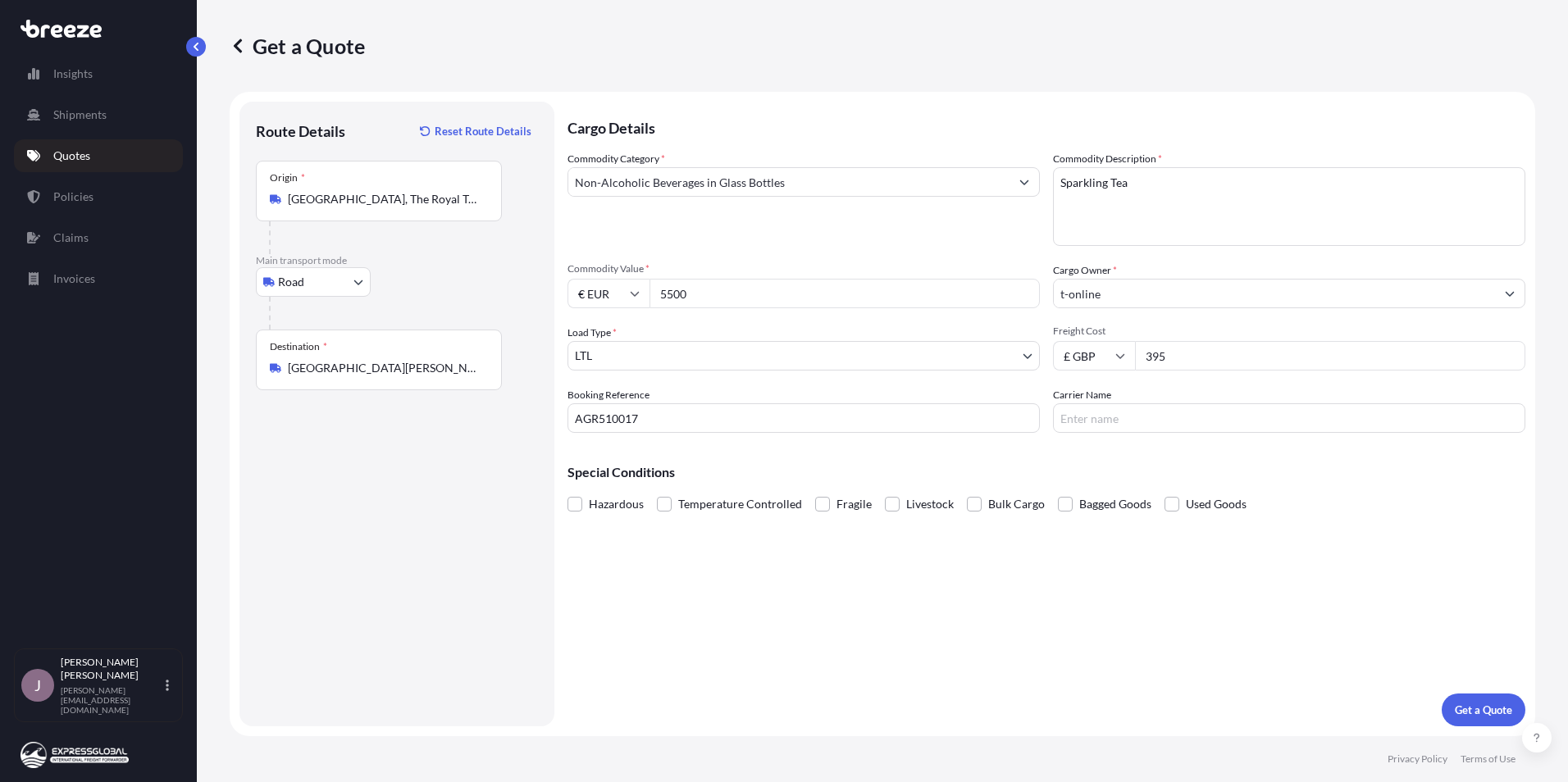
click at [1052, 605] on div "Cargo Details Commodity Category * Non-Alcoholic Beverages in Glass Bottles Com…" at bounding box center [1046, 414] width 958 height 625
click at [754, 593] on div "Cargo Details Commodity Category * Non-Alcoholic Beverages in Glass Bottles Com…" at bounding box center [1046, 414] width 958 height 625
drag, startPoint x: 880, startPoint y: 609, endPoint x: 923, endPoint y: 608, distance: 43.0
click at [896, 609] on div "Cargo Details Commodity Category * Non-Alcoholic Beverages in Glass Bottles Com…" at bounding box center [1046, 414] width 958 height 625
click at [1484, 695] on button "Get a Quote" at bounding box center [1483, 710] width 84 height 33
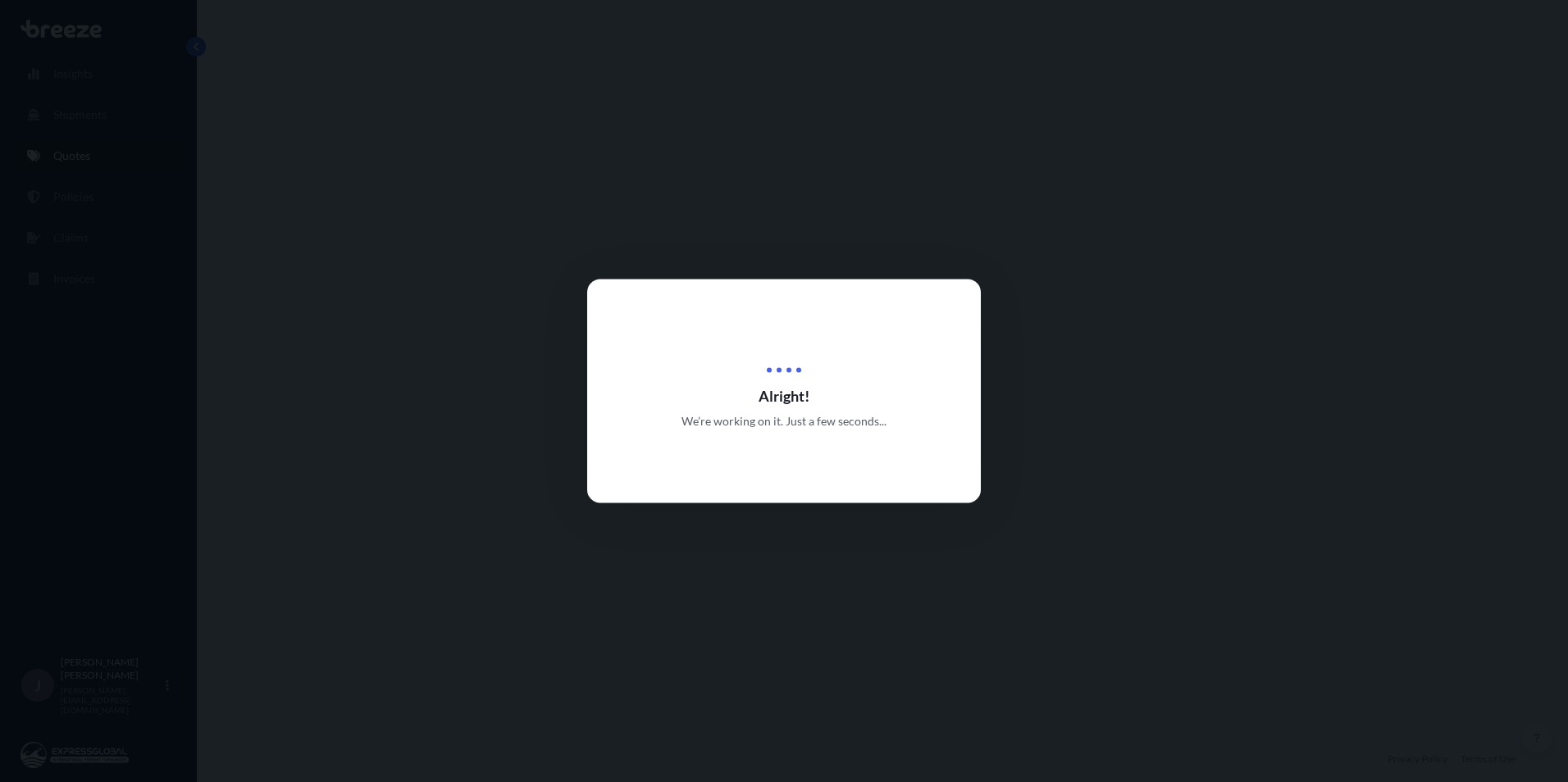
select select "Road"
select select "1"
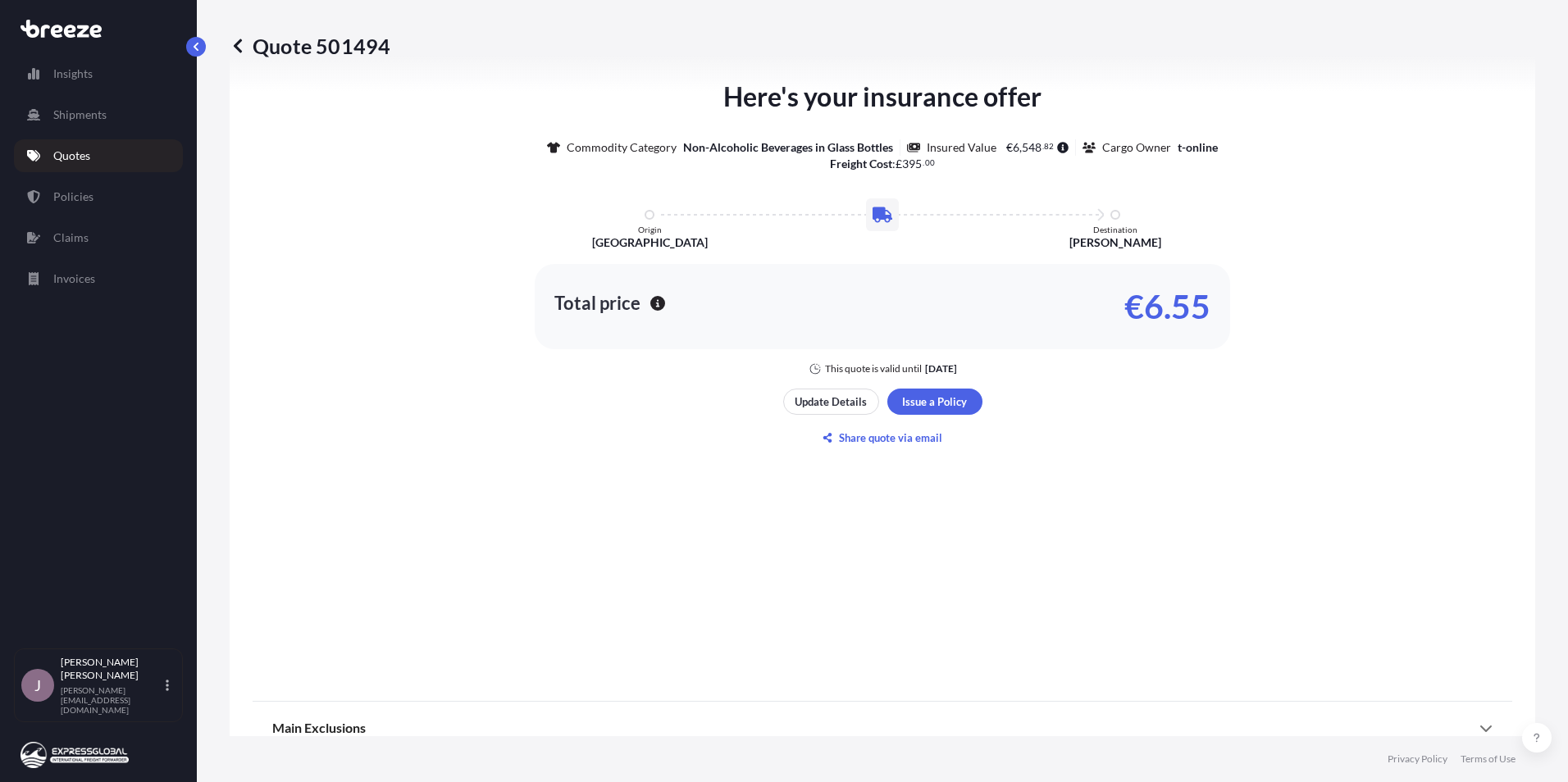
scroll to position [551, 0]
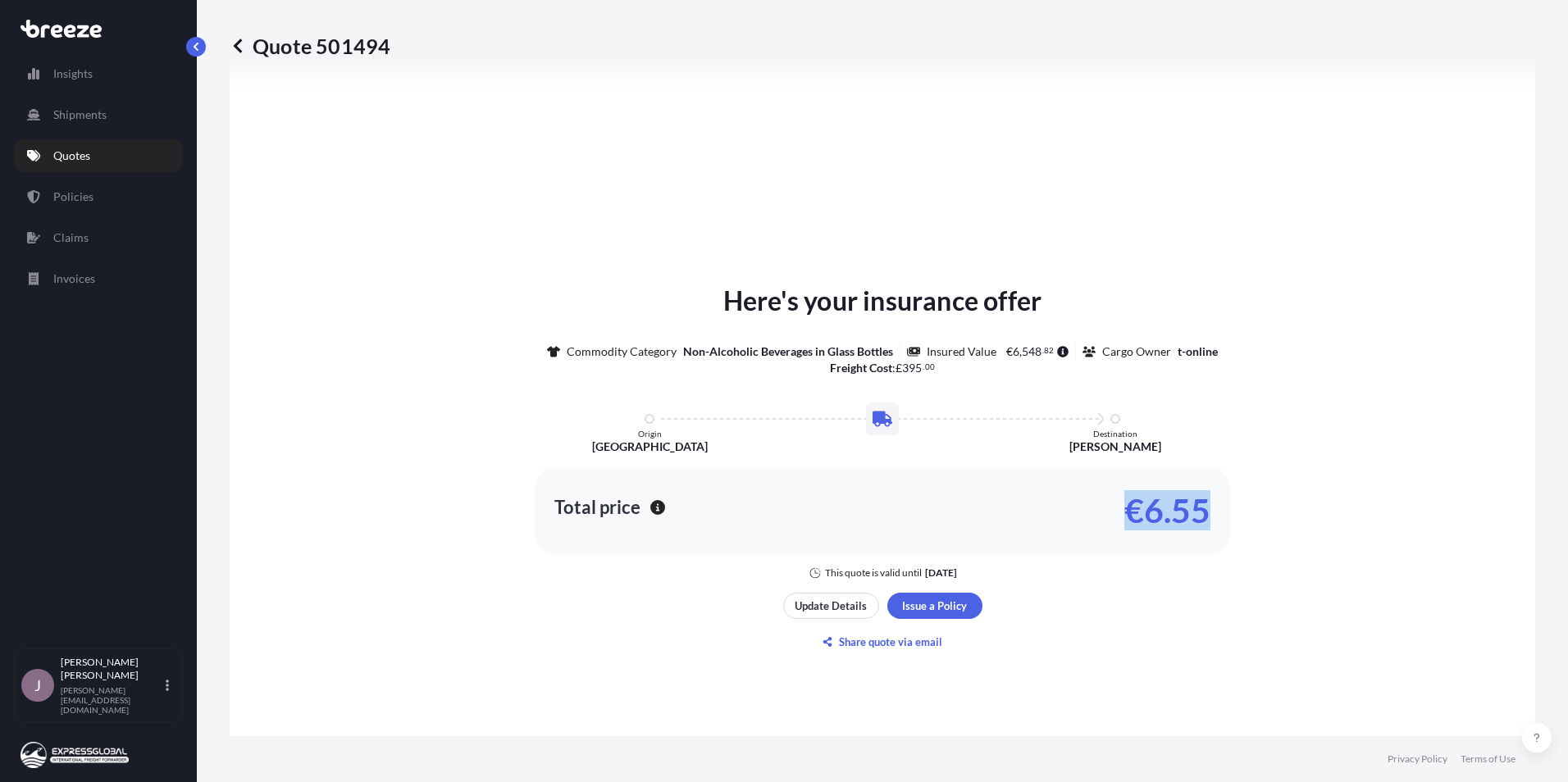
drag, startPoint x: 1204, startPoint y: 514, endPoint x: 1090, endPoint y: 514, distance: 114.0
click at [1090, 514] on div "Total price €6.55" at bounding box center [882, 511] width 696 height 86
click at [1374, 589] on div "Here's your insurance offer Commodity Category Non-Alcoholic Beverages in Glass…" at bounding box center [882, 467] width 1259 height 841
click at [840, 600] on p "Update Details" at bounding box center [830, 605] width 72 height 16
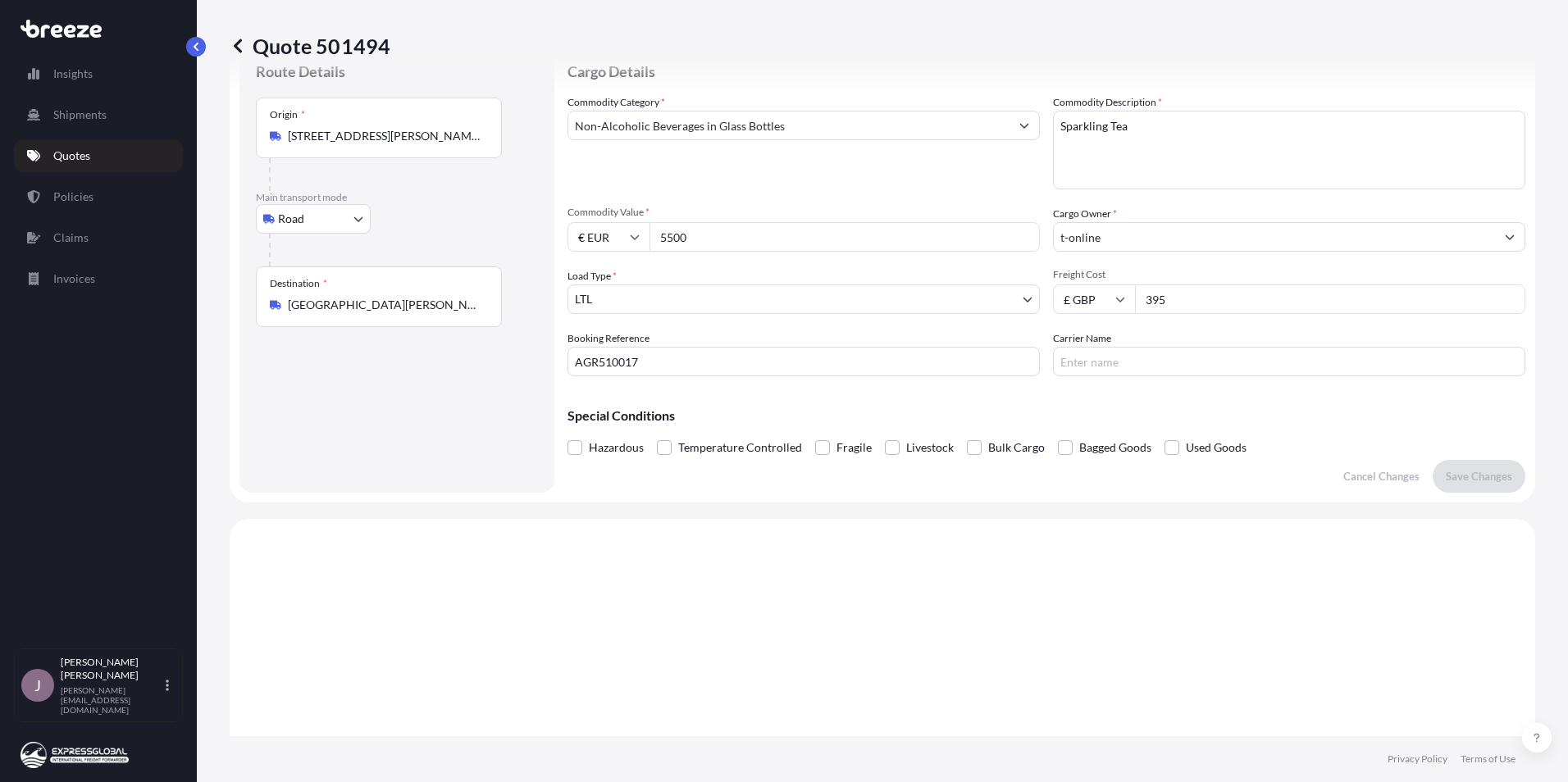
scroll to position [26, 0]
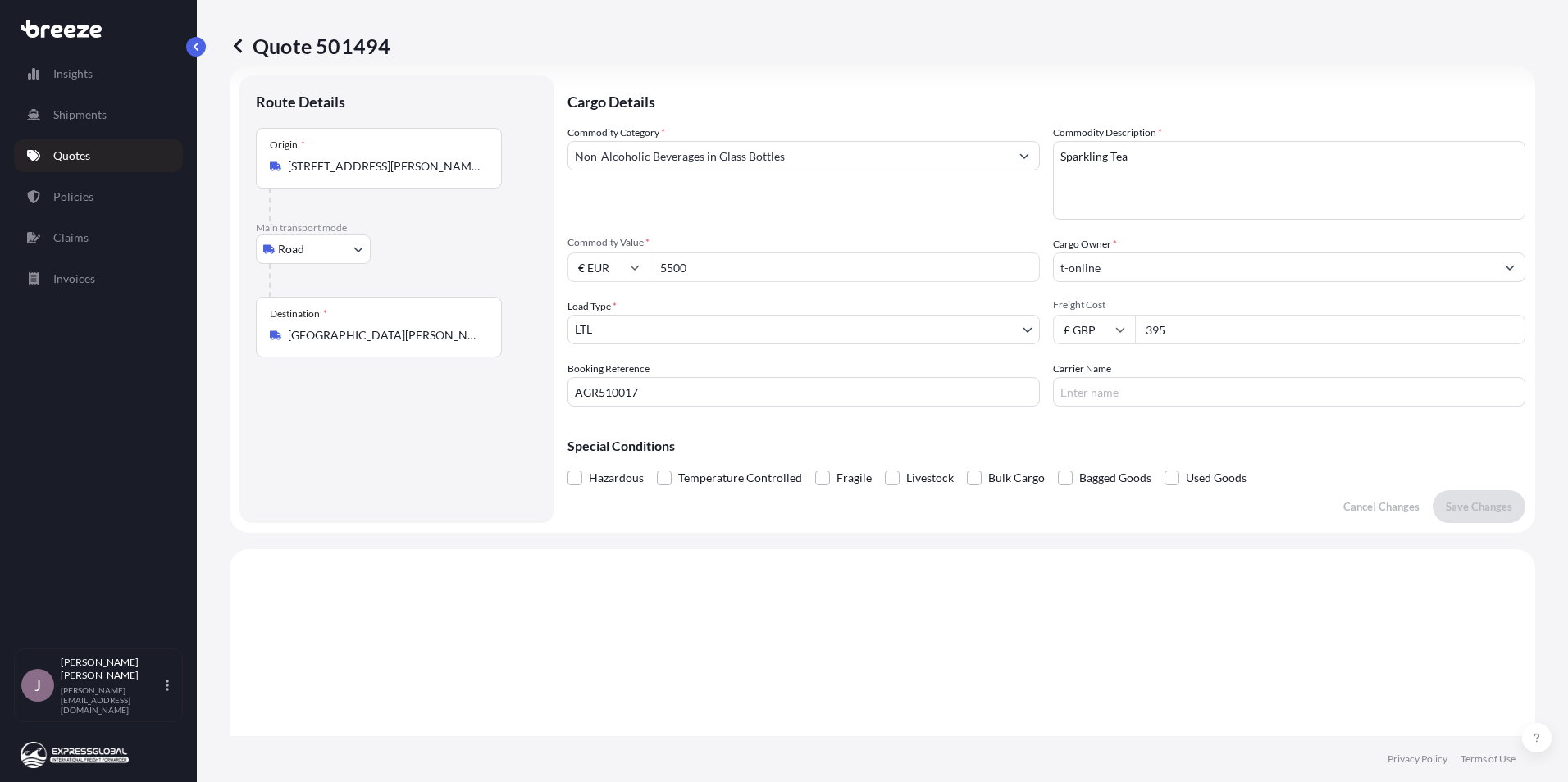
drag, startPoint x: 691, startPoint y: 276, endPoint x: 623, endPoint y: 275, distance: 68.0
click at [623, 275] on div "€ EUR 5500" at bounding box center [804, 267] width 473 height 29
type input "11000"
click at [1464, 504] on p "Save Changes" at bounding box center [1479, 506] width 66 height 16
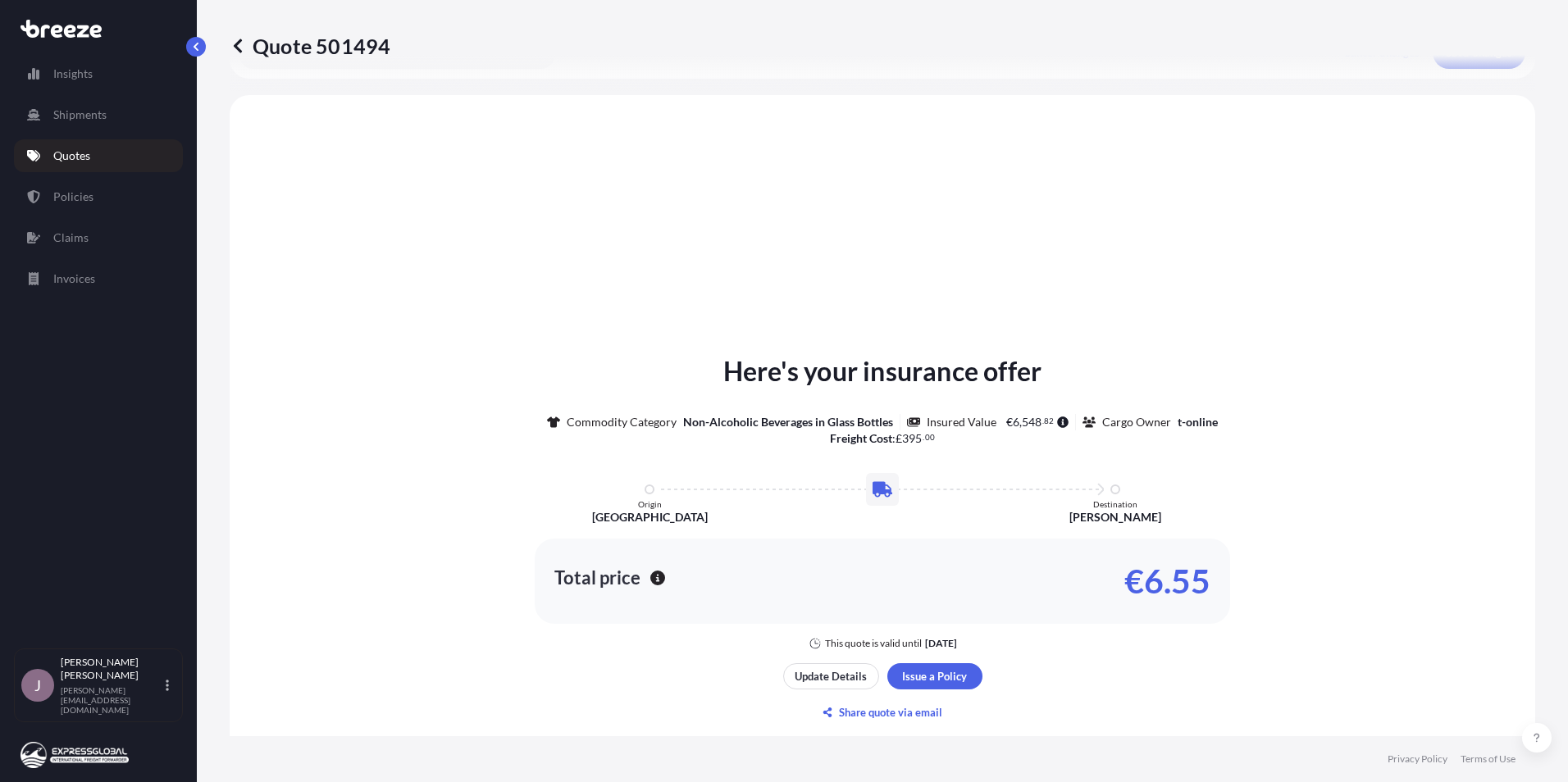
scroll to position [493, 0]
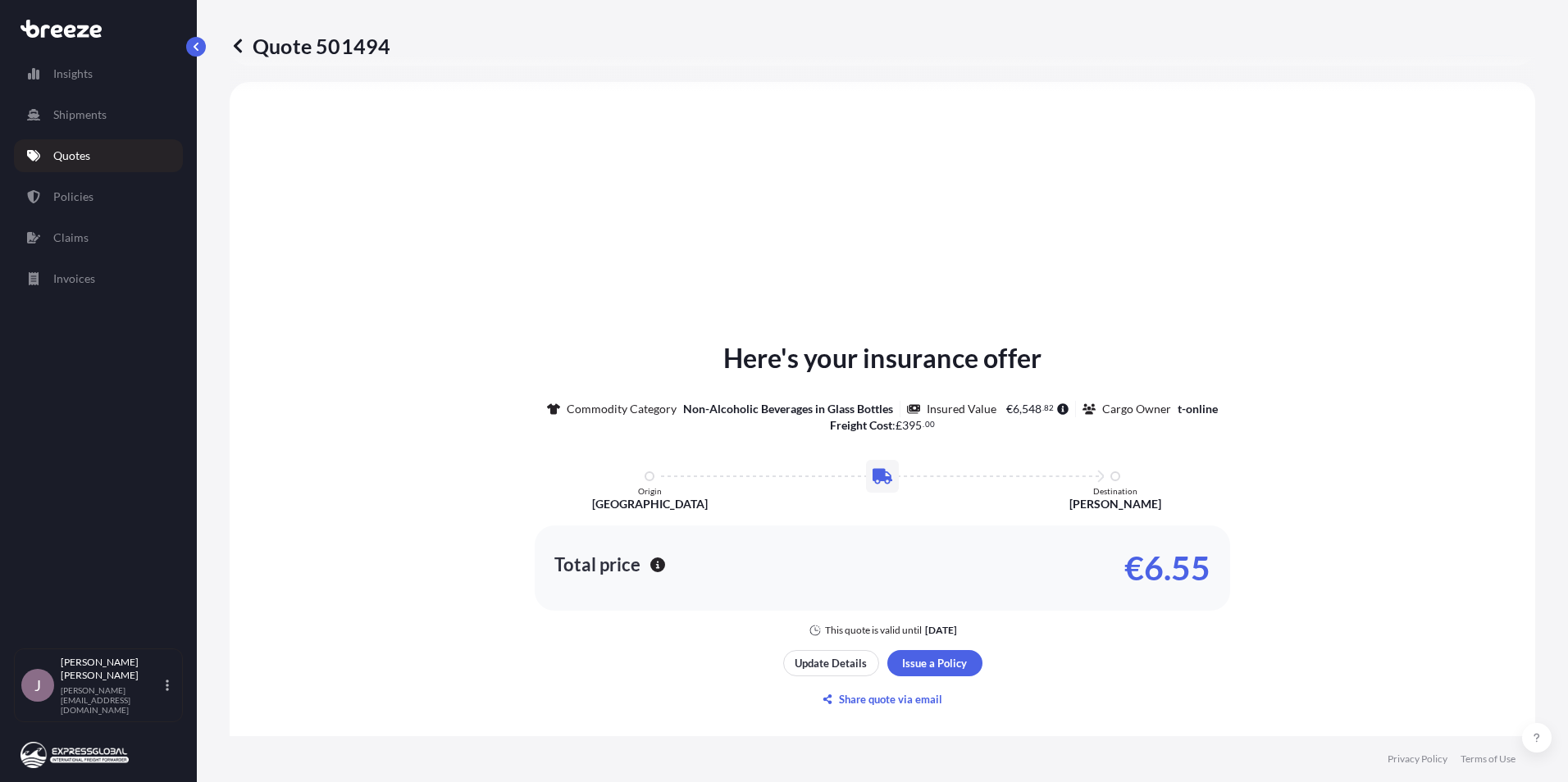
select select "Road"
select select "1"
click at [830, 658] on p "Update Details" at bounding box center [830, 663] width 72 height 16
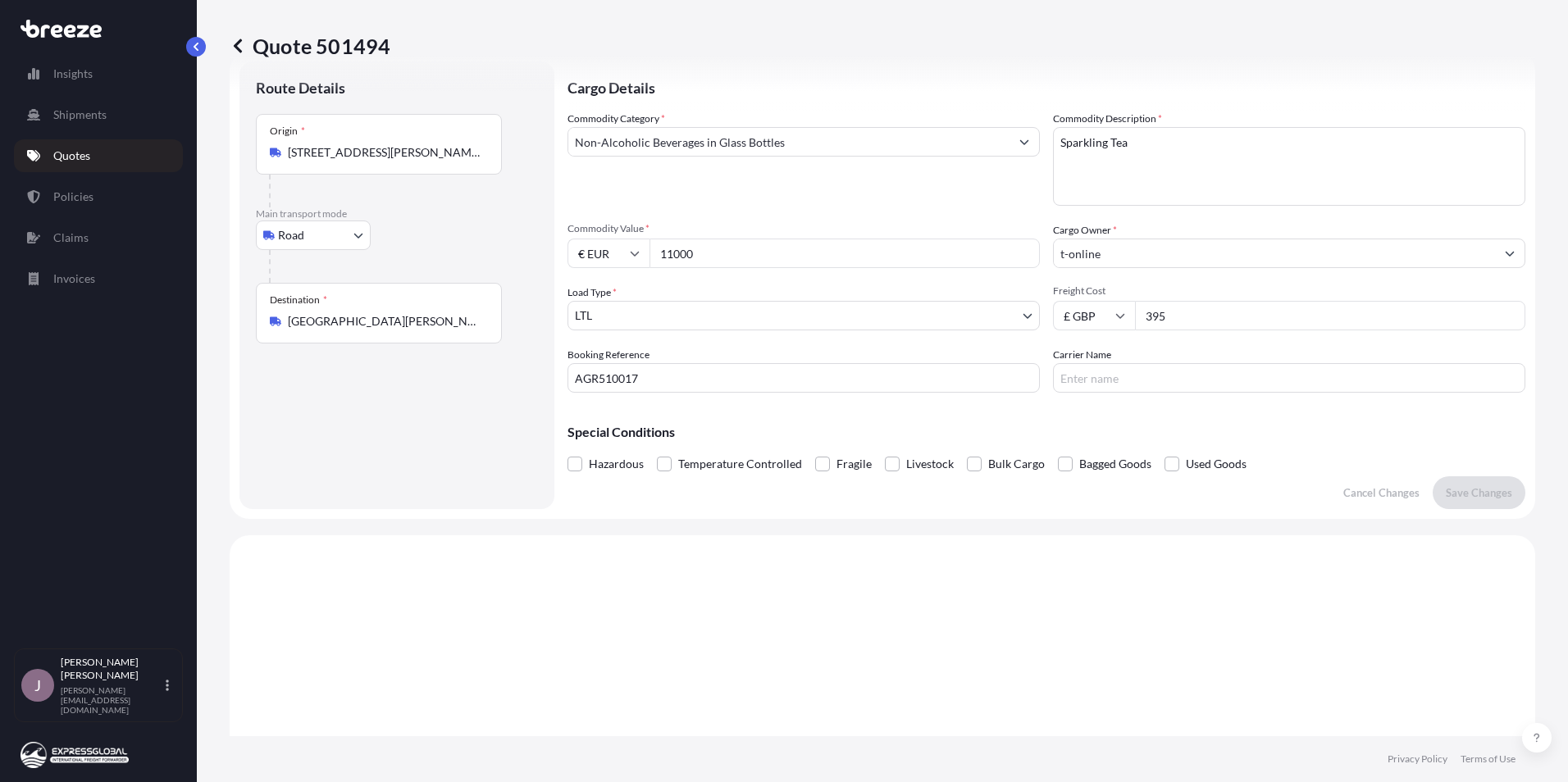
scroll to position [26, 0]
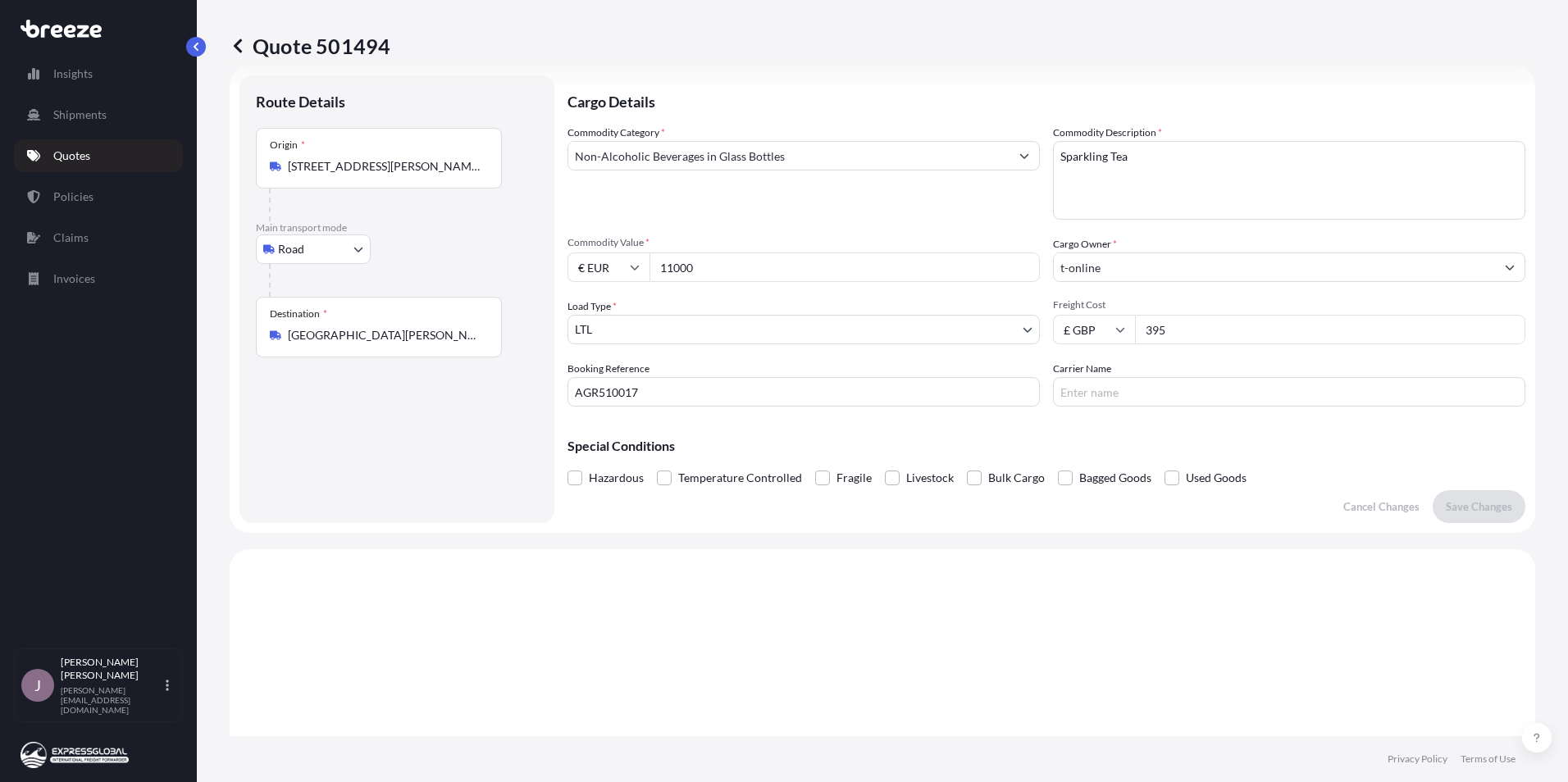
drag, startPoint x: 728, startPoint y: 266, endPoint x: 623, endPoint y: 270, distance: 105.1
click at [623, 270] on div "€ EUR 11000" at bounding box center [804, 267] width 473 height 29
type input "15000"
click at [1467, 499] on p "Save Changes" at bounding box center [1479, 506] width 66 height 16
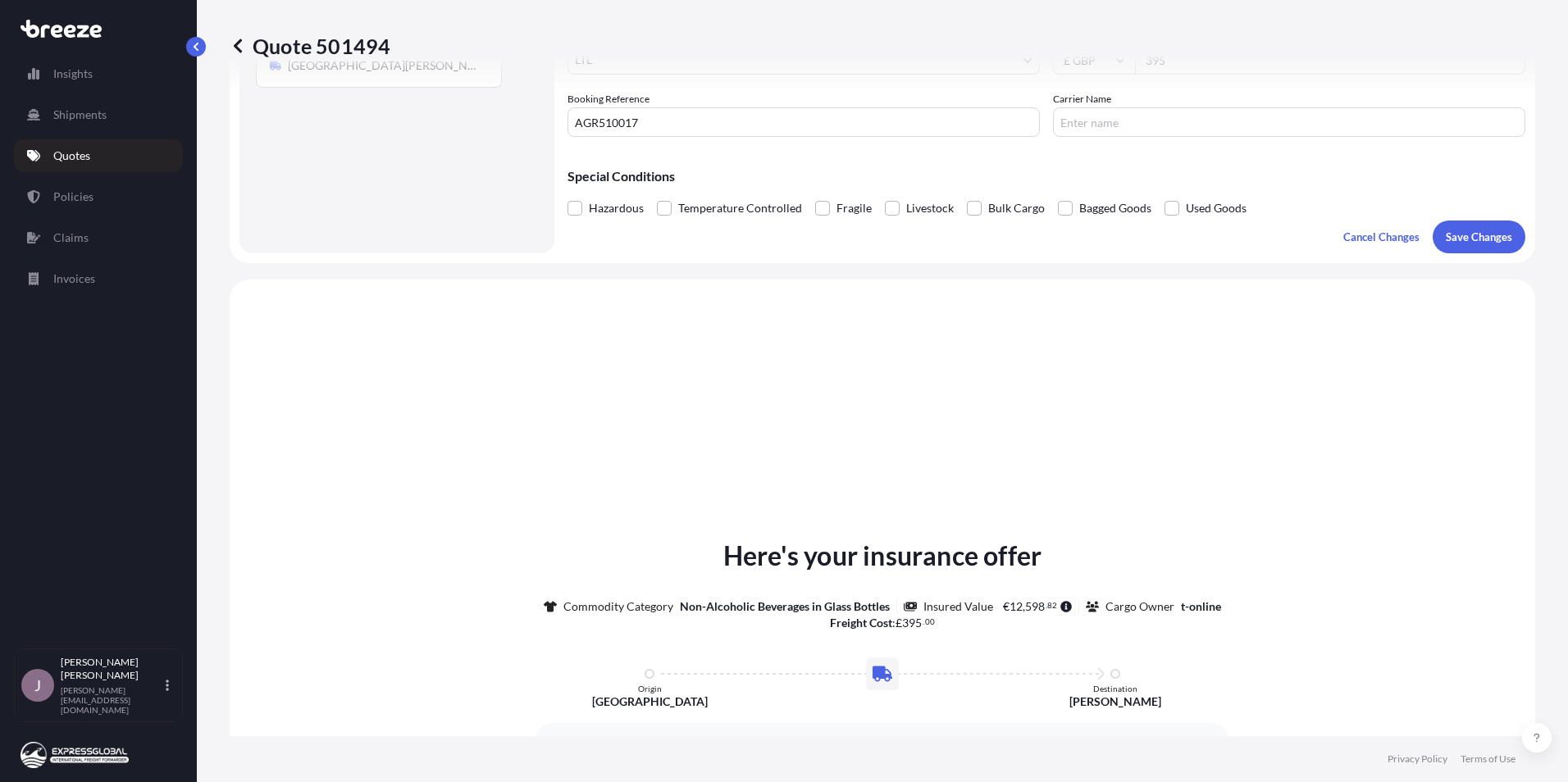
scroll to position [493, 0]
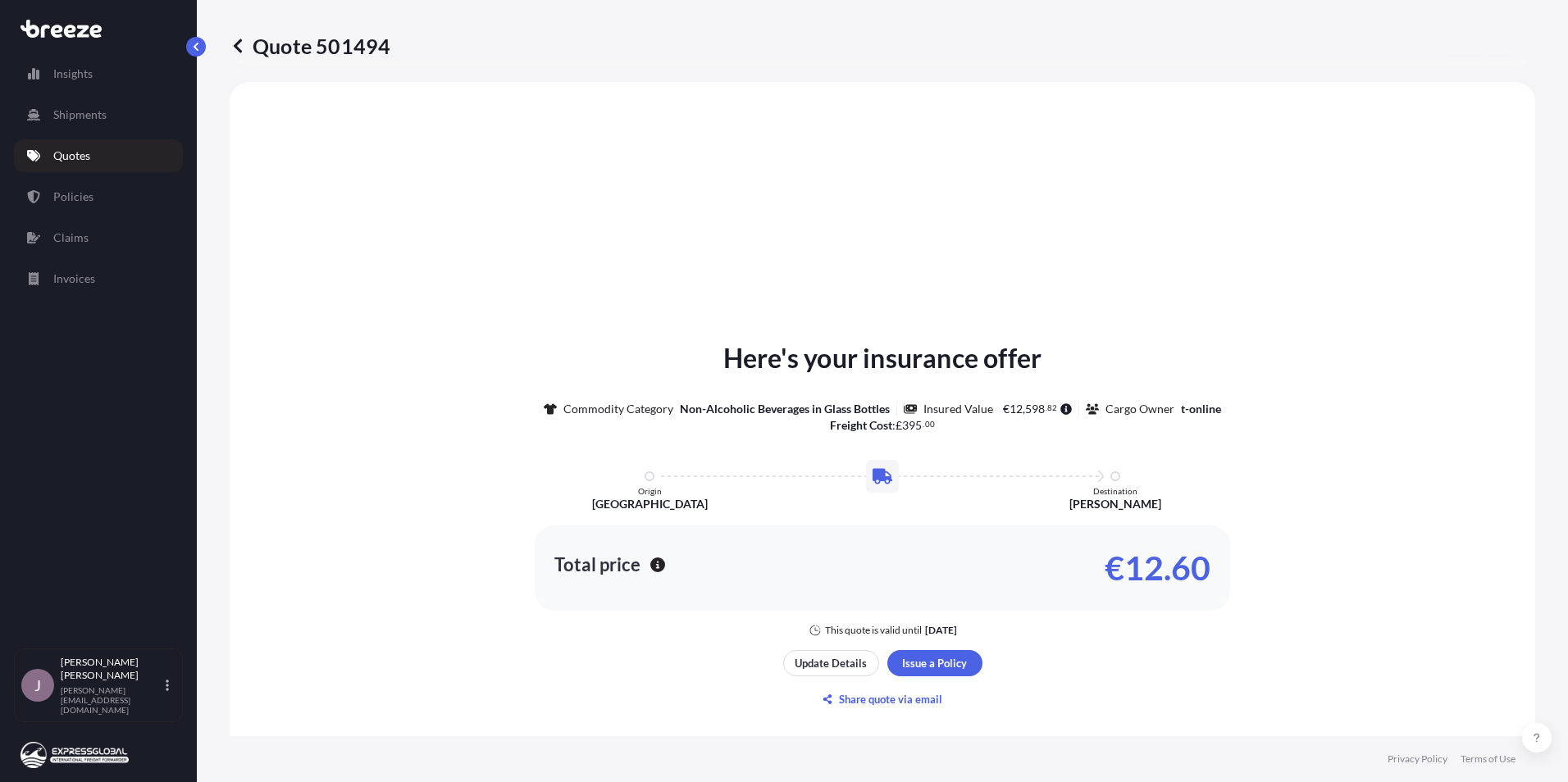
select select "Road"
select select "1"
